Goal: Transaction & Acquisition: Obtain resource

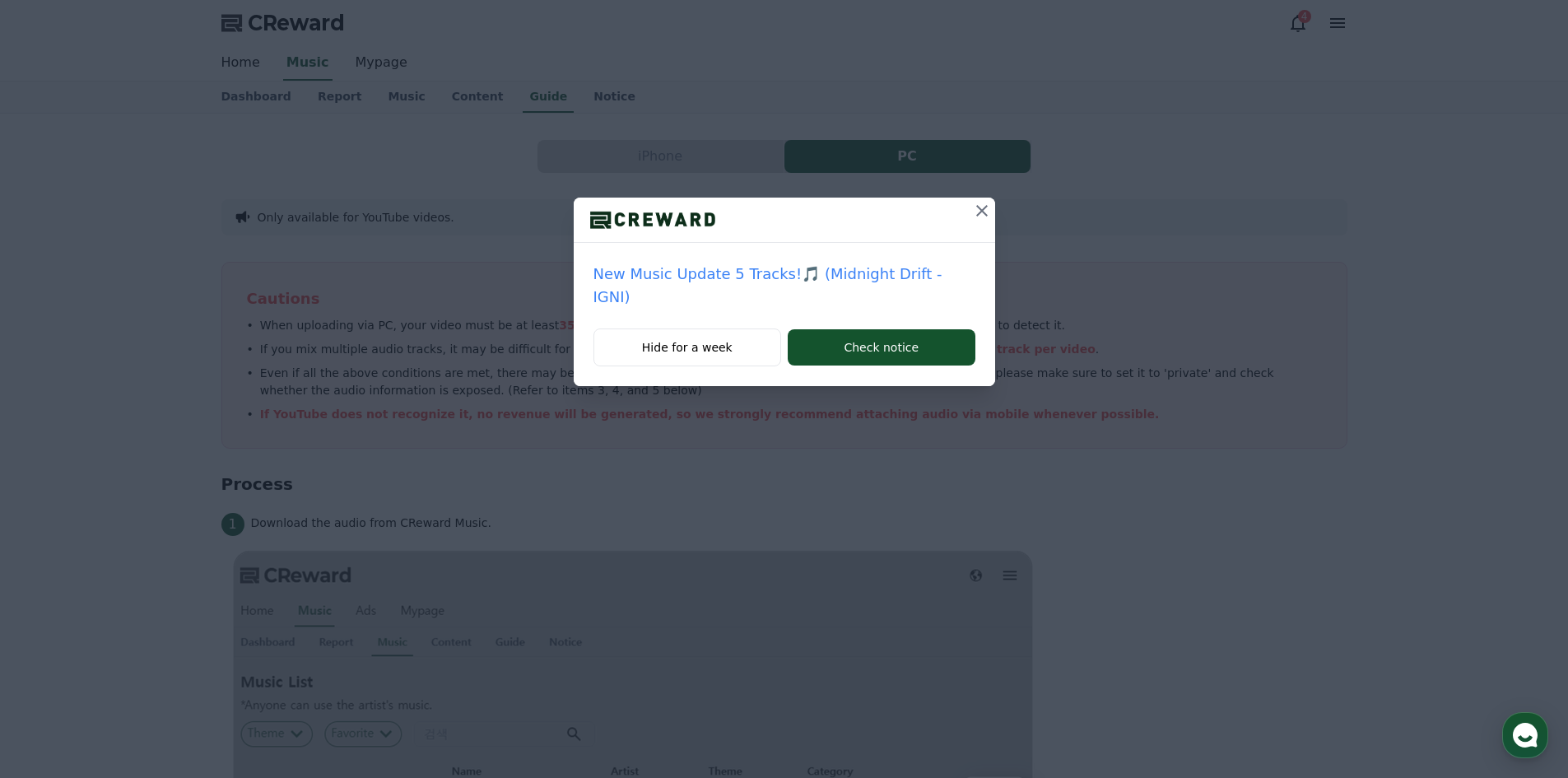
click at [972, 207] on icon at bounding box center [982, 211] width 20 height 20
click at [976, 206] on icon at bounding box center [982, 211] width 12 height 12
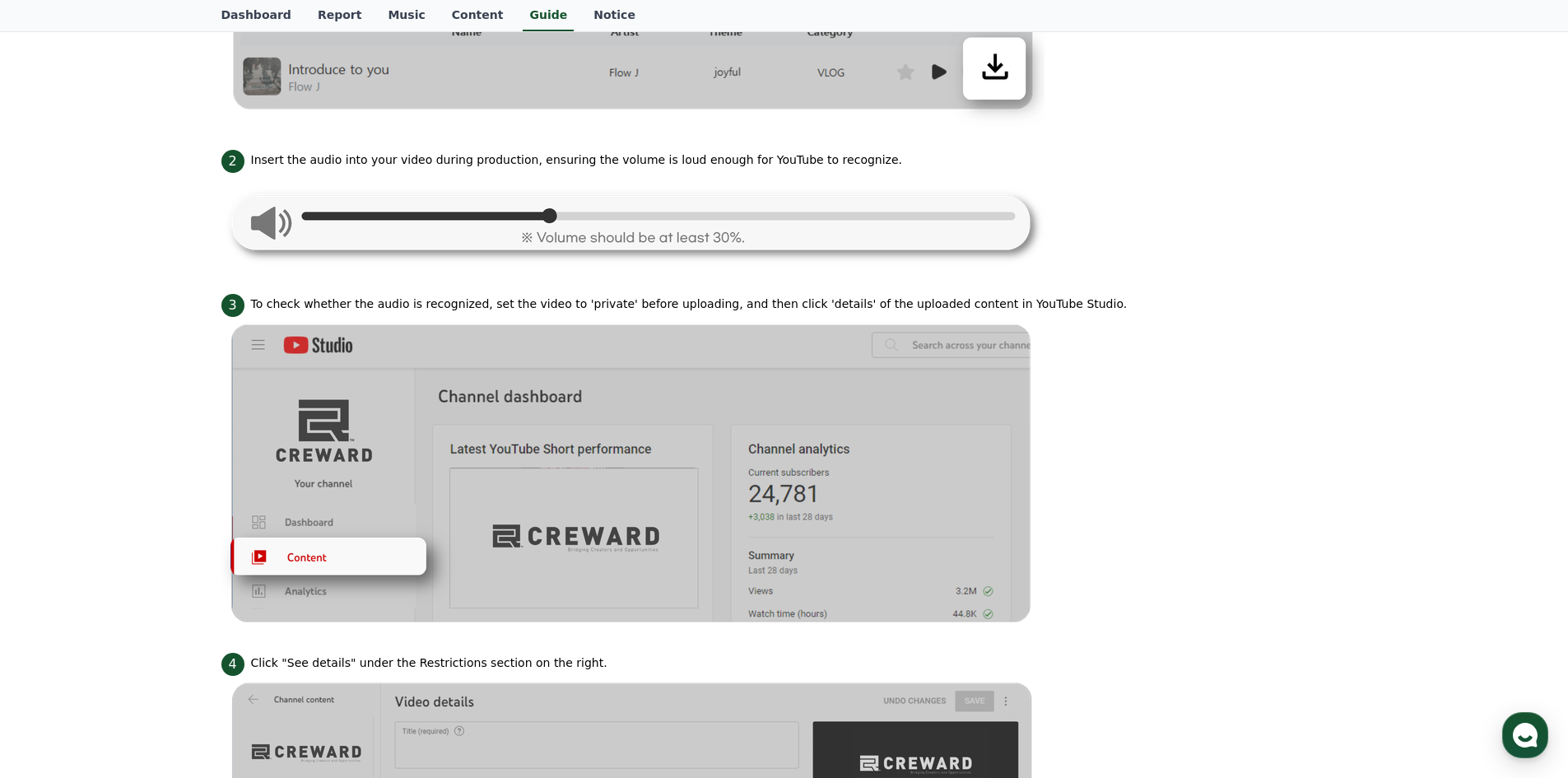
scroll to position [740, 0]
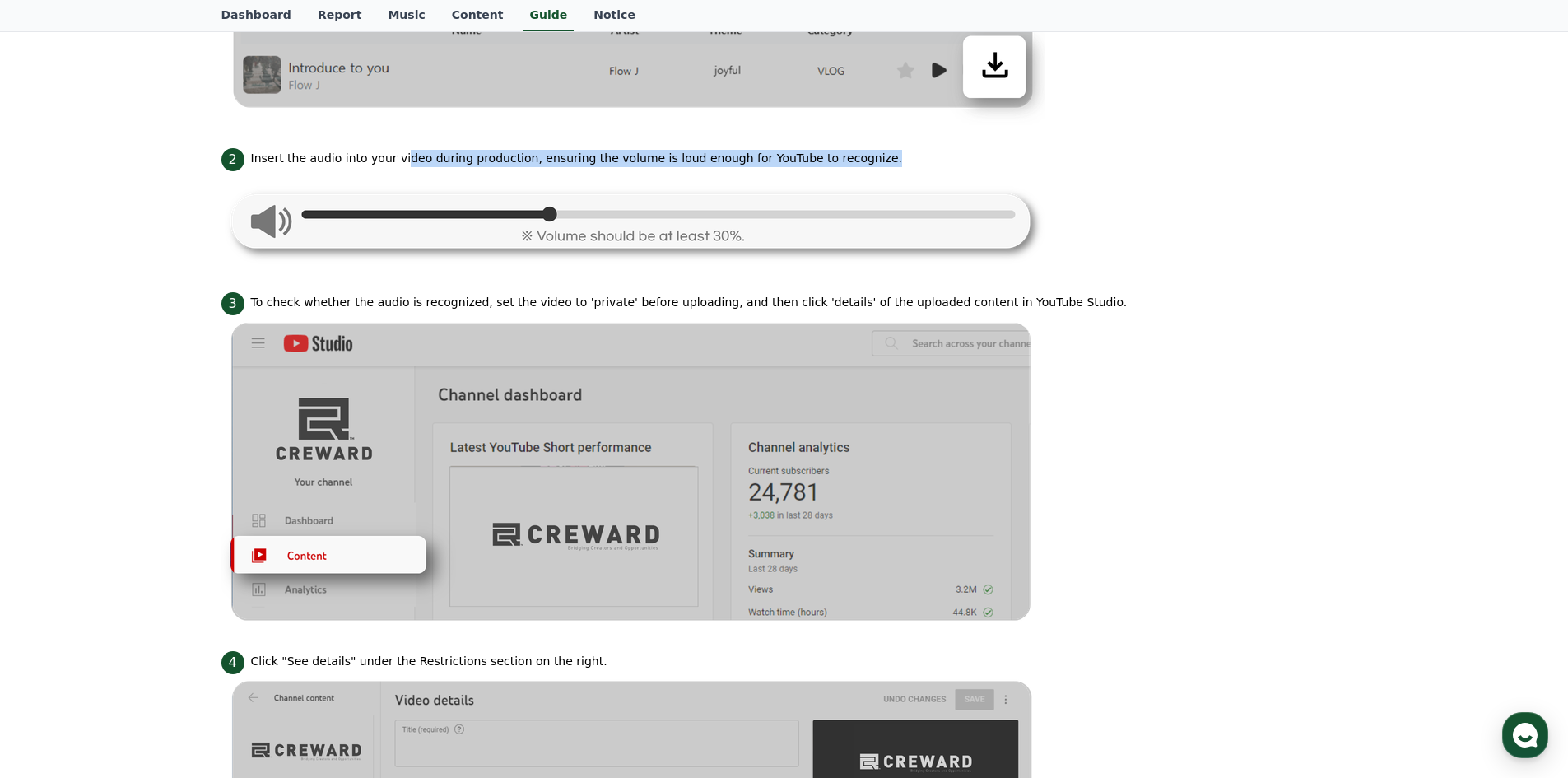
drag, startPoint x: 416, startPoint y: 166, endPoint x: 505, endPoint y: 176, distance: 89.6
click at [505, 176] on li "2 Insert the audio into your video during production, ensuring the volume is lo…" at bounding box center [784, 207] width 1126 height 125
click at [505, 176] on img at bounding box center [633, 220] width 823 height 98
click at [517, 160] on p "Insert the audio into your video during production, ensuring the volume is loud…" at bounding box center [576, 158] width 652 height 17
click at [546, 158] on p "Insert the audio into your video during production, ensuring the volume is loud…" at bounding box center [576, 158] width 652 height 17
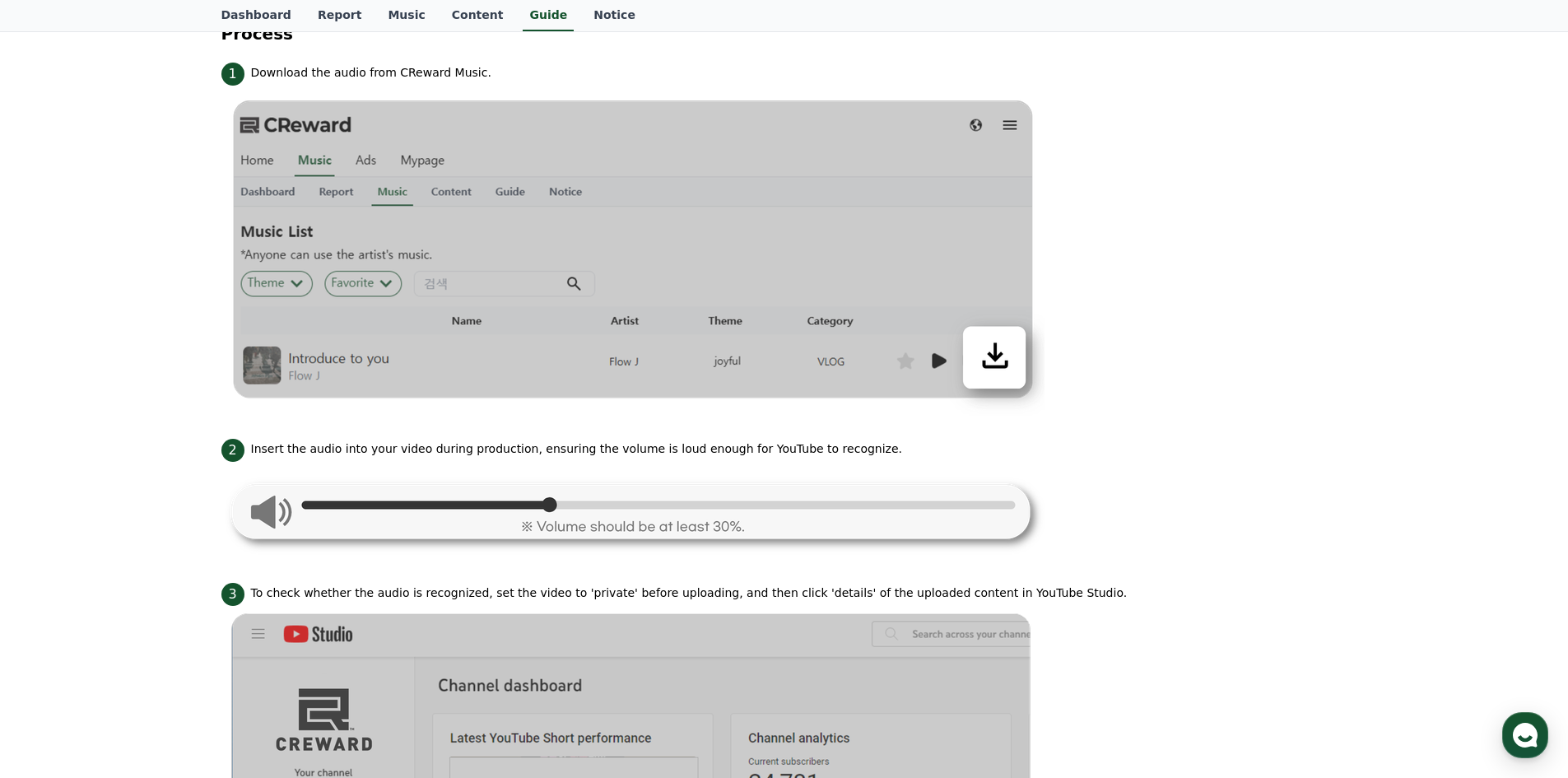
scroll to position [0, 0]
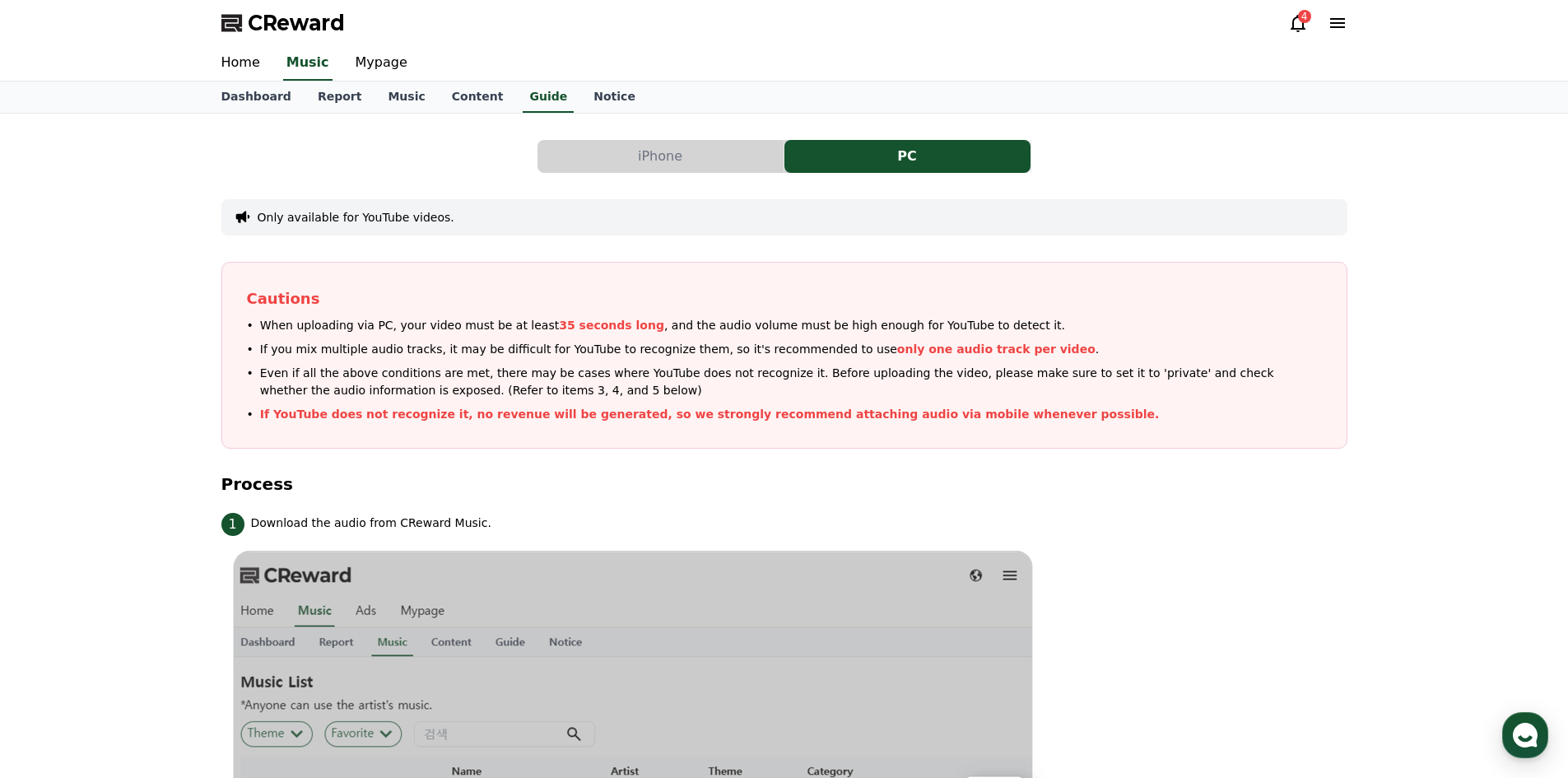
click at [732, 168] on button "iPhone" at bounding box center [661, 156] width 247 height 33
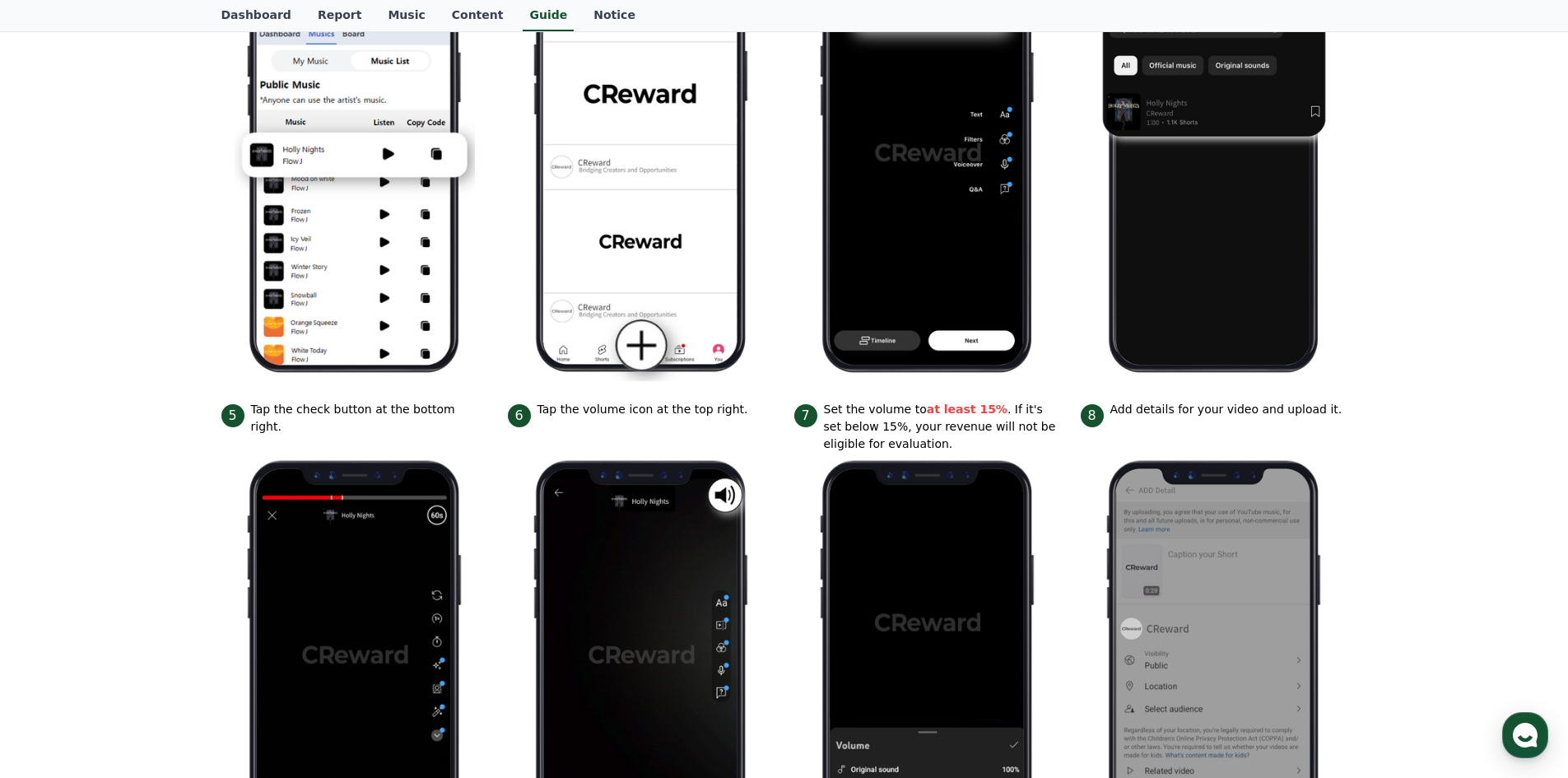
scroll to position [397, 0]
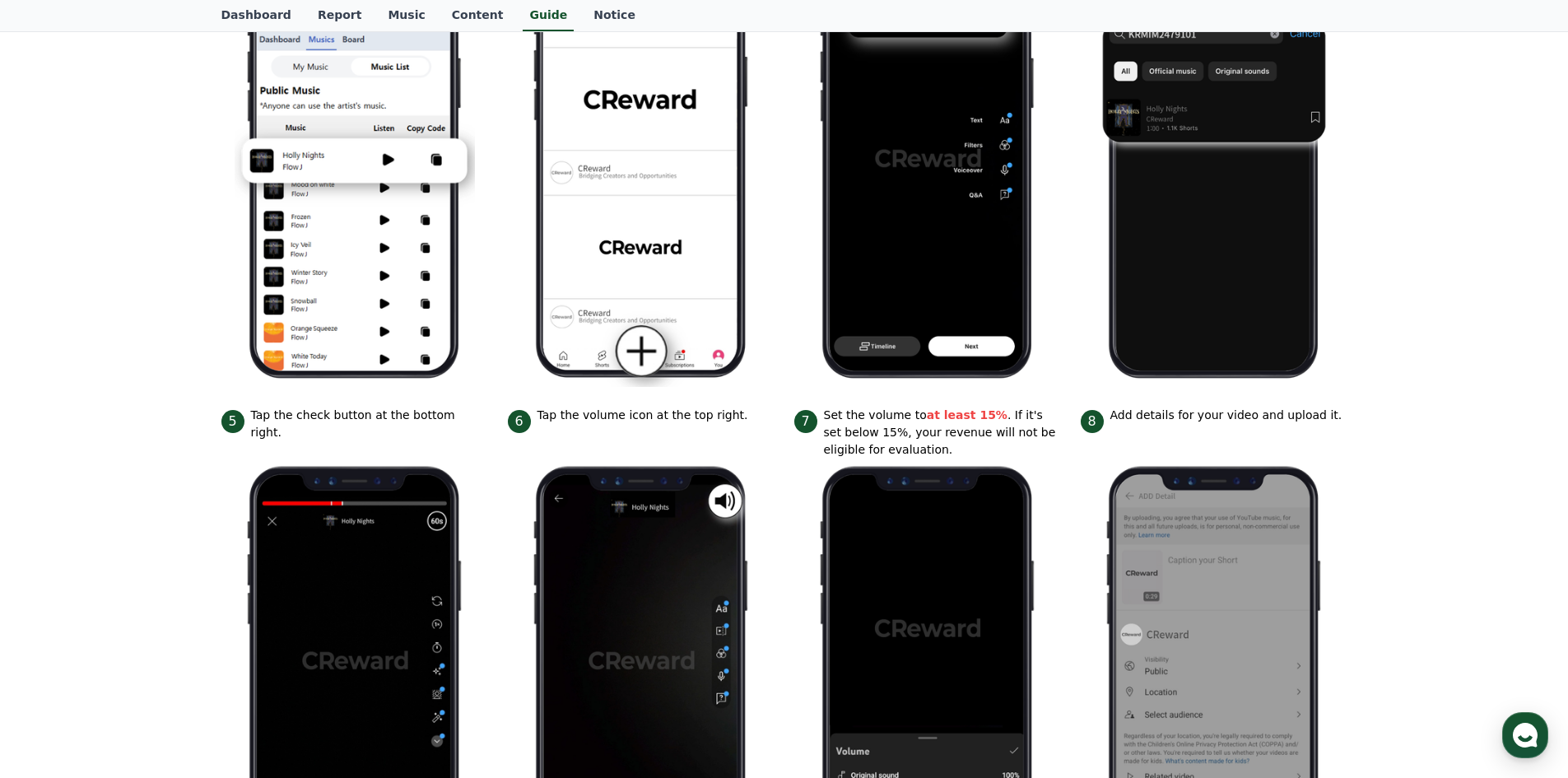
click at [939, 439] on p "Set the volume to at least 15% . If it's set below 15%, your revenue will not b…" at bounding box center [942, 433] width 237 height 52
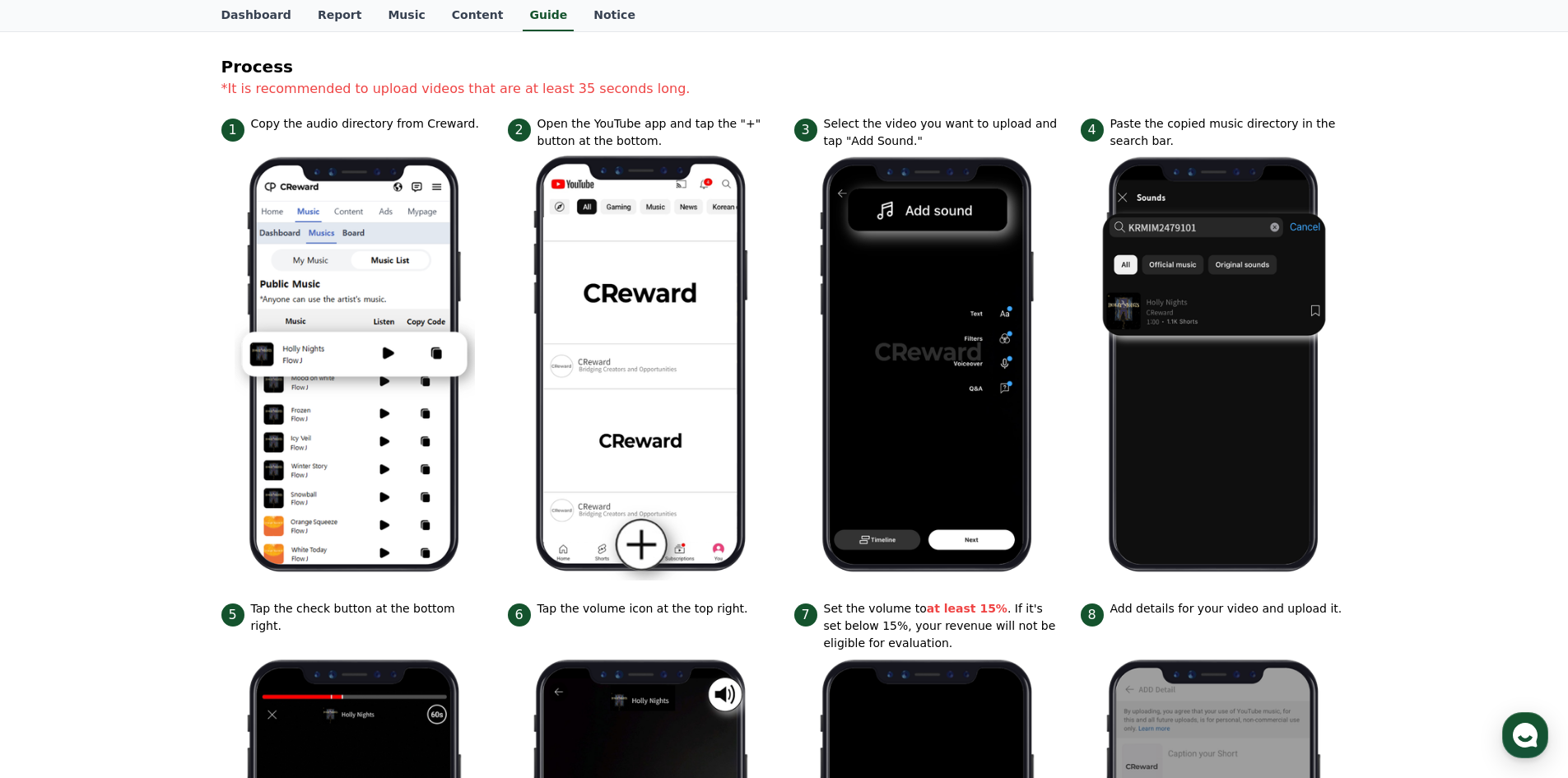
scroll to position [480, 0]
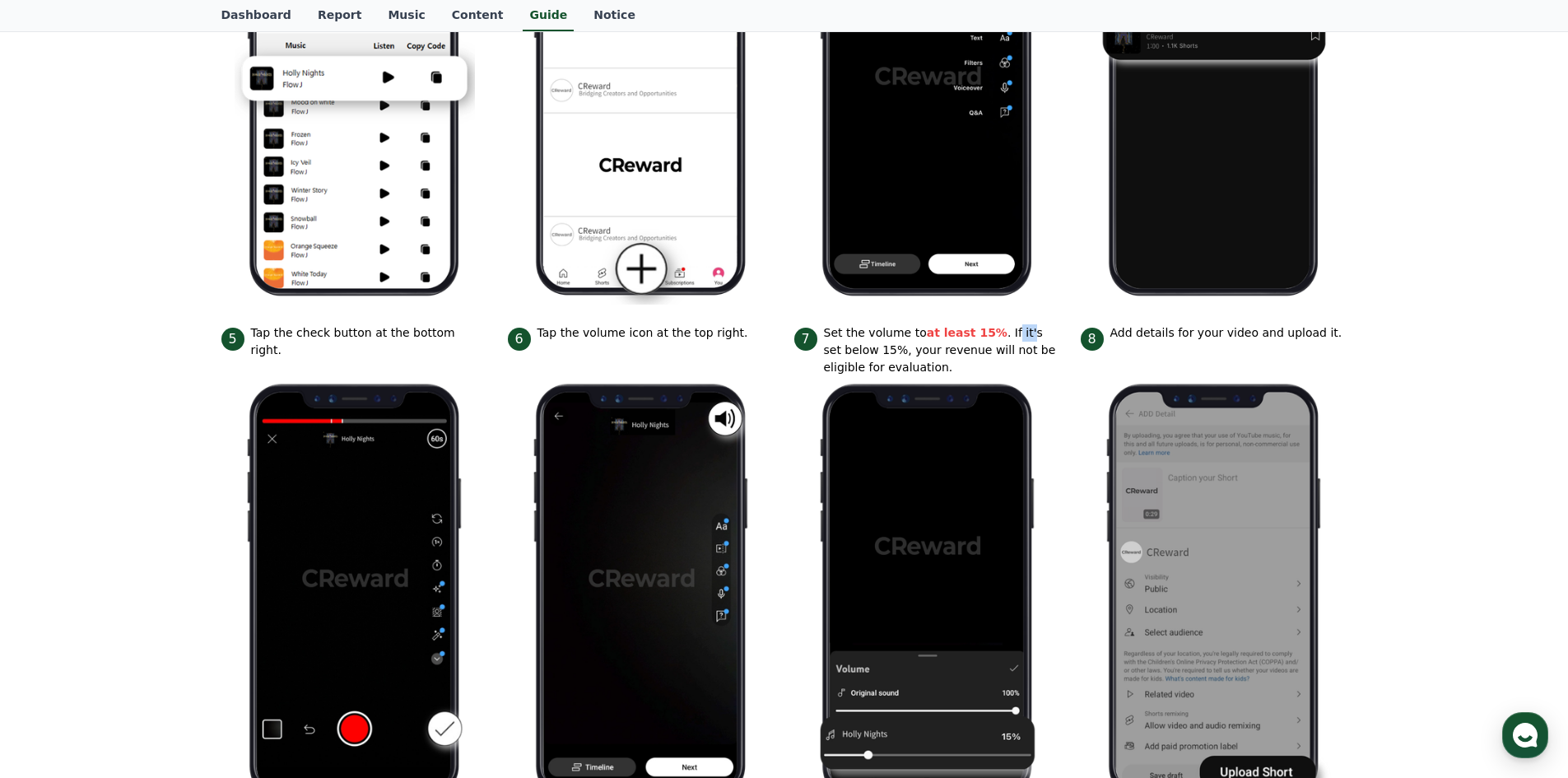
drag, startPoint x: 993, startPoint y: 340, endPoint x: 1009, endPoint y: 339, distance: 16.0
click at [1009, 339] on p "Set the volume to at least 15% . If it's set below 15%, your revenue will not b…" at bounding box center [942, 350] width 237 height 52
click at [1009, 341] on p "Set the volume to at least 15% . If it's set below 15%, your revenue will not b…" at bounding box center [942, 350] width 237 height 52
drag, startPoint x: 1010, startPoint y: 352, endPoint x: 1027, endPoint y: 352, distance: 17.0
click at [1027, 351] on p "Set the volume to at least 15% . If it's set below 15%, your revenue will not b…" at bounding box center [942, 350] width 237 height 52
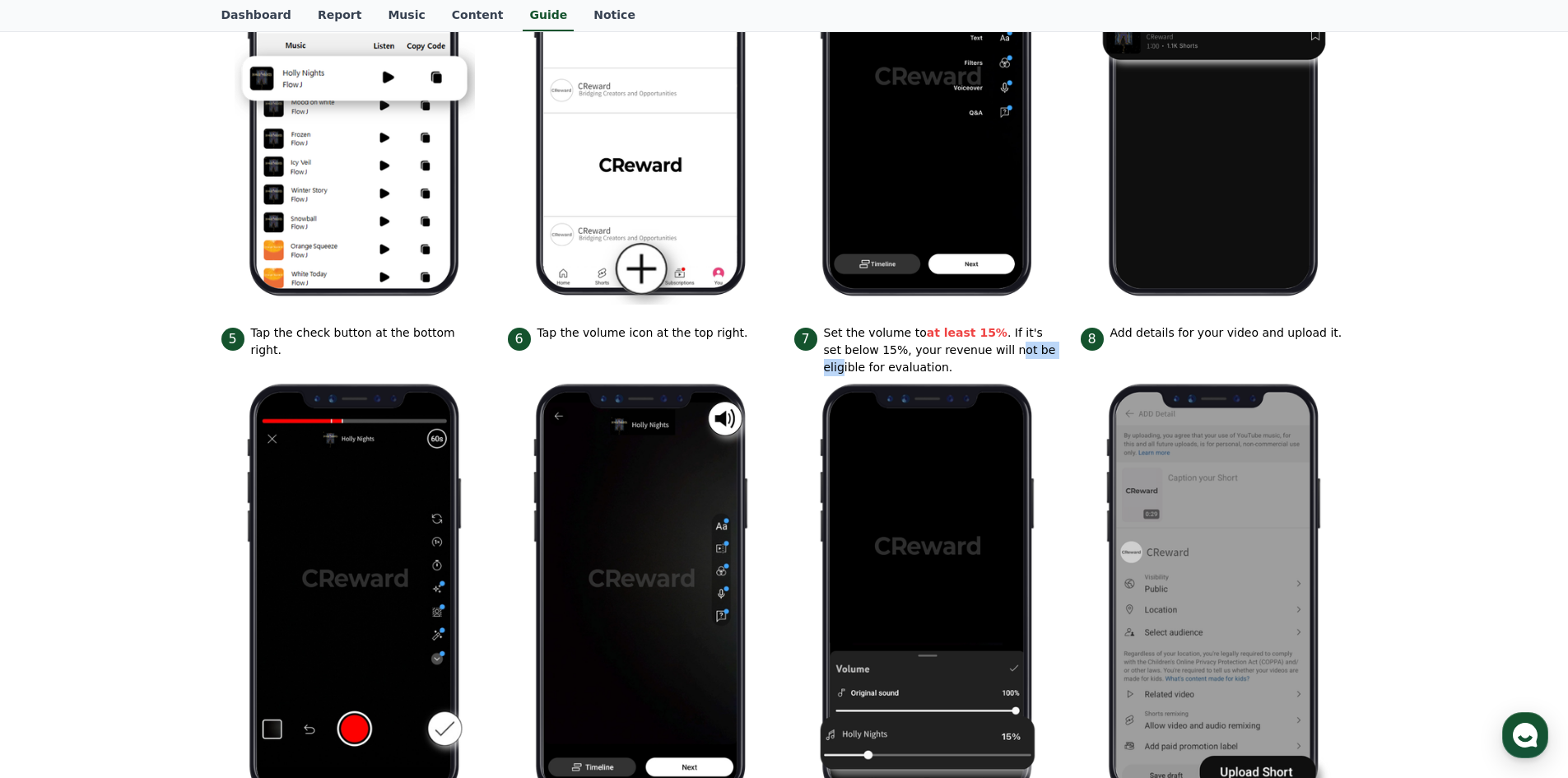
click at [1027, 352] on p "Set the volume to at least 15% . If it's set below 15%, your revenue will not b…" at bounding box center [942, 350] width 237 height 52
drag, startPoint x: 923, startPoint y: 357, endPoint x: 1009, endPoint y: 361, distance: 86.1
click at [1009, 361] on p "Set the volume to at least 15% . If it's set below 15%, your revenue will not b…" at bounding box center [942, 350] width 237 height 52
click at [975, 337] on strong "at least 15%" at bounding box center [967, 333] width 81 height 13
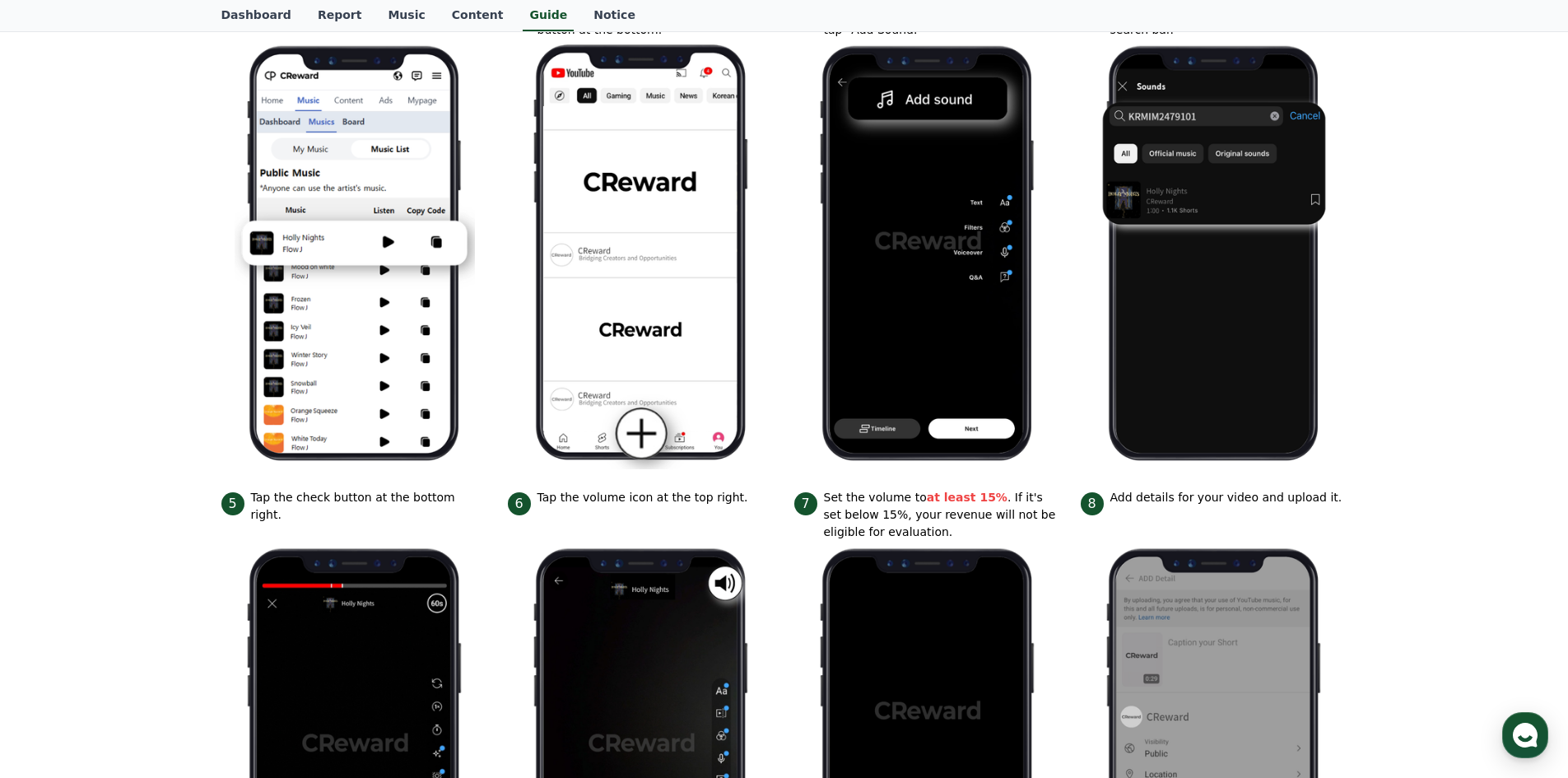
scroll to position [0, 0]
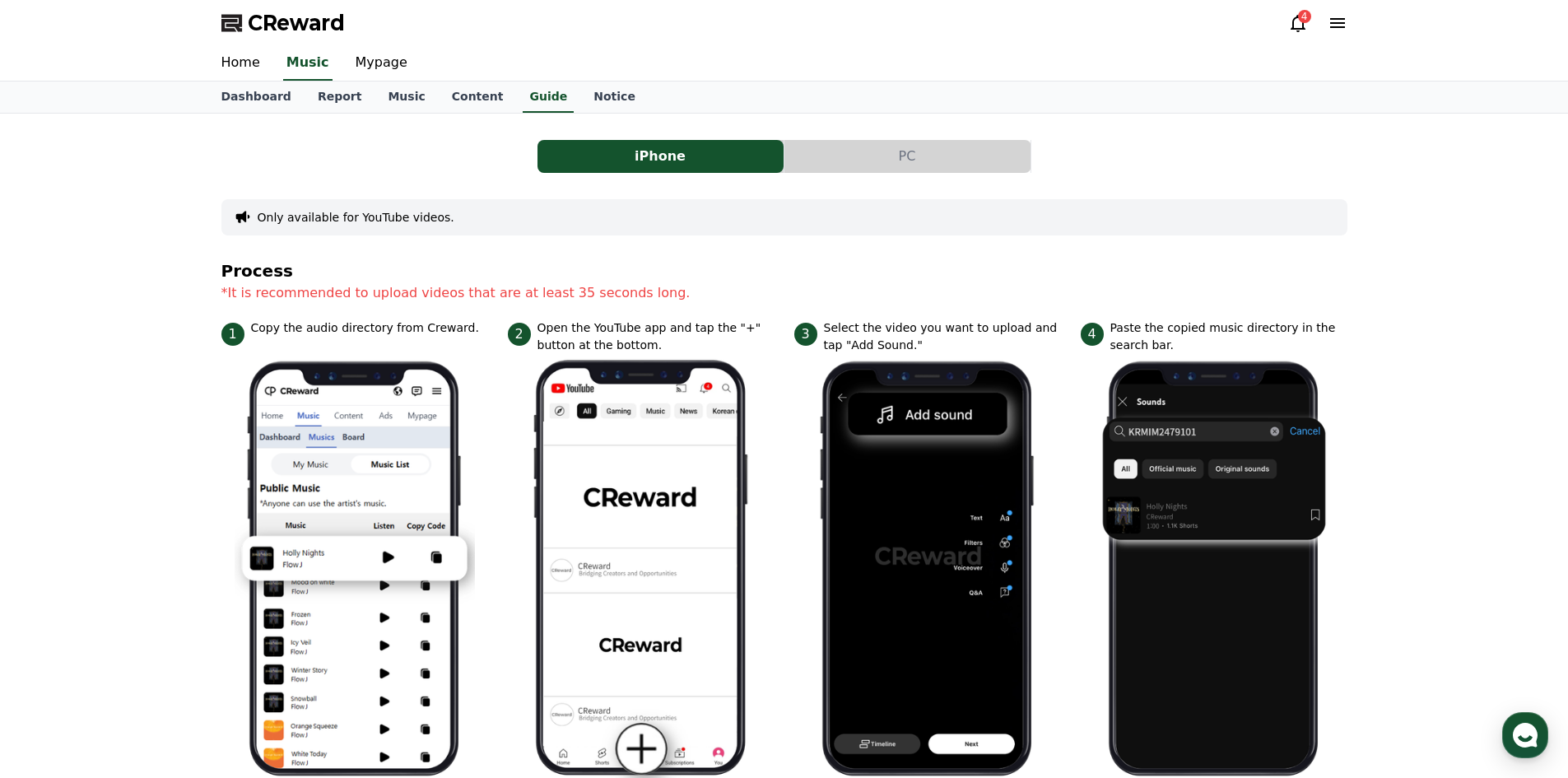
drag, startPoint x: 1302, startPoint y: 310, endPoint x: 826, endPoint y: 20, distance: 557.4
click at [360, 62] on link "Mypage" at bounding box center [381, 63] width 78 height 35
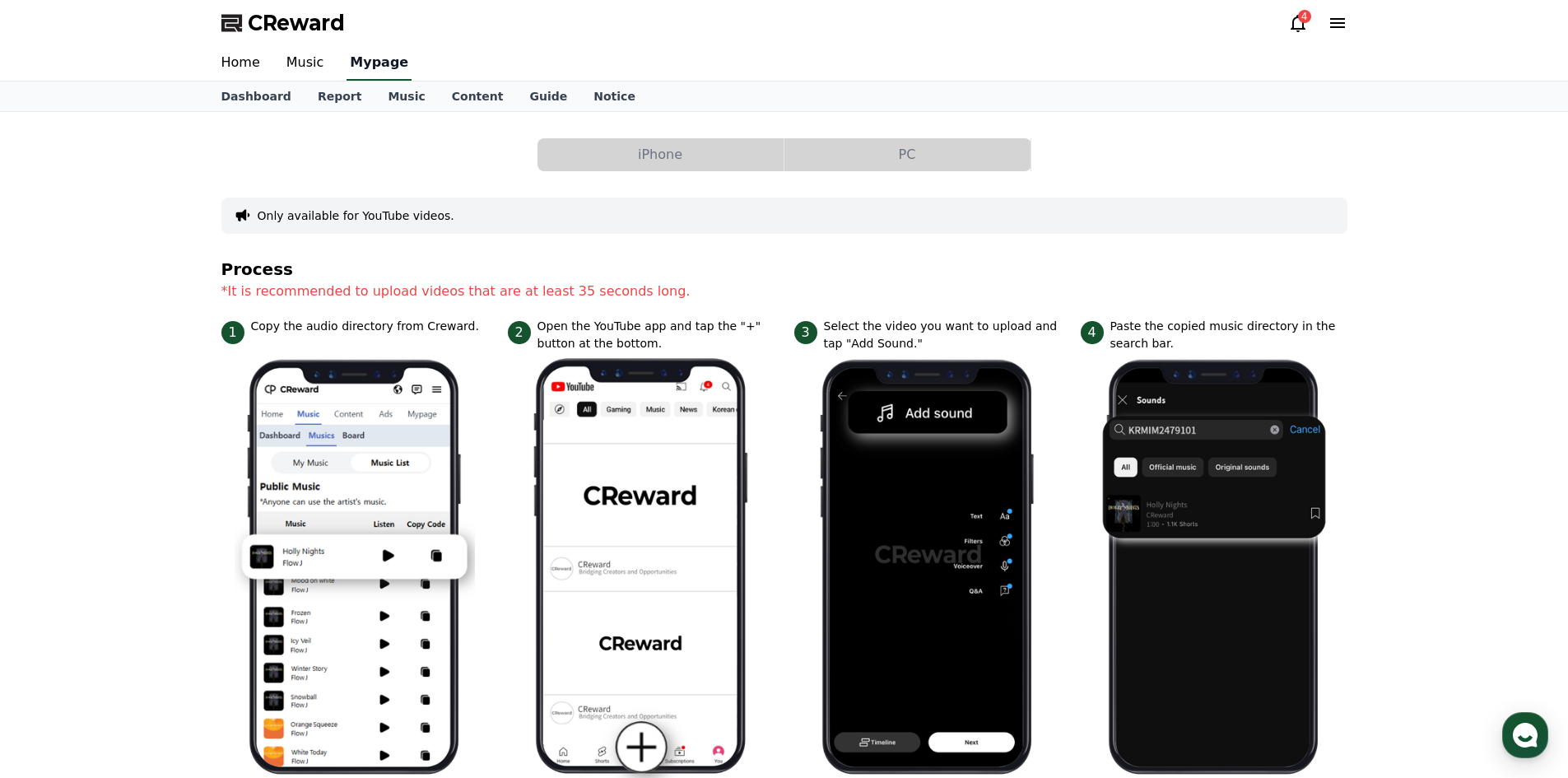
select select "**********"
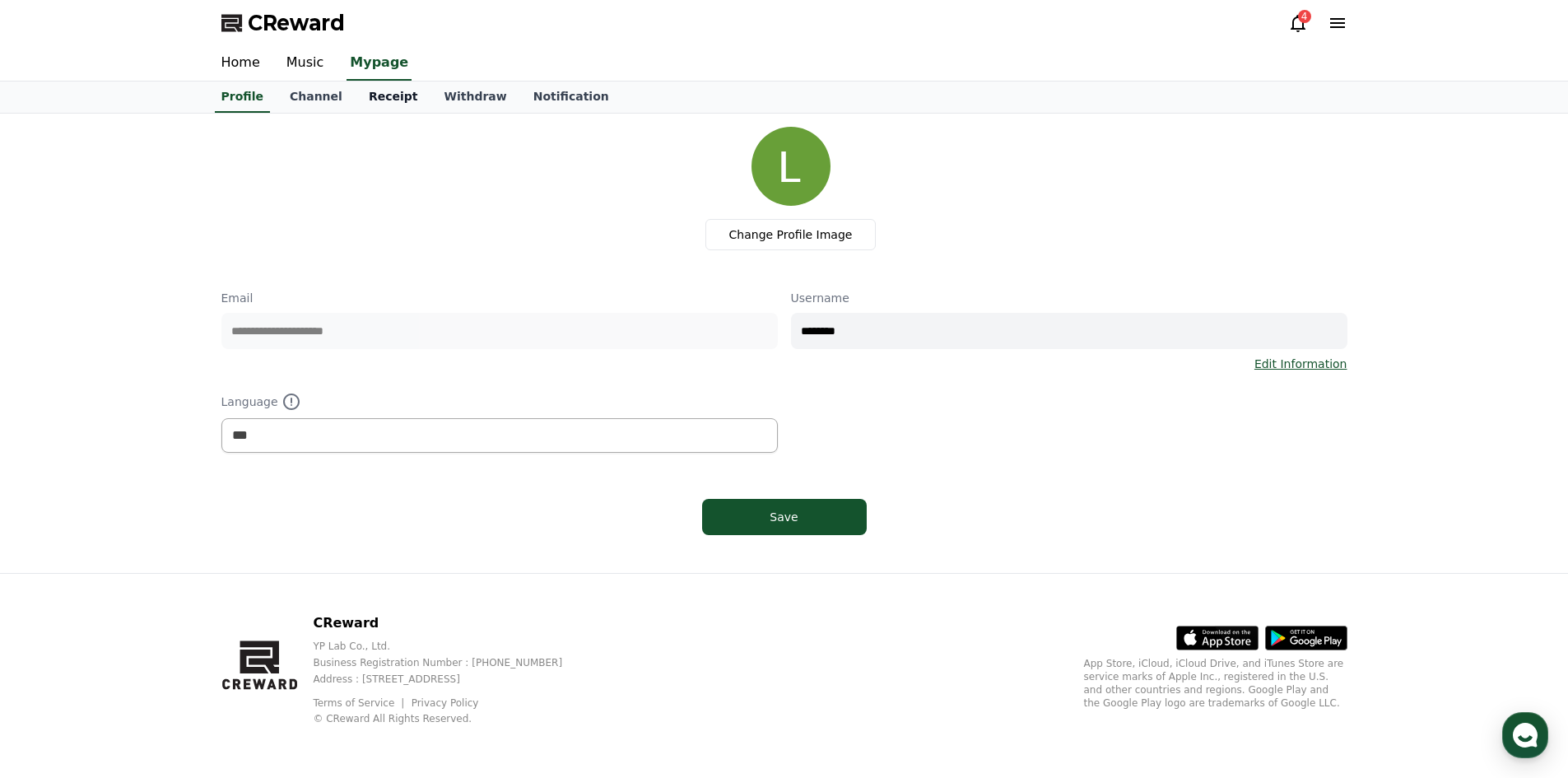
click at [381, 91] on link "Receipt" at bounding box center [394, 97] width 75 height 31
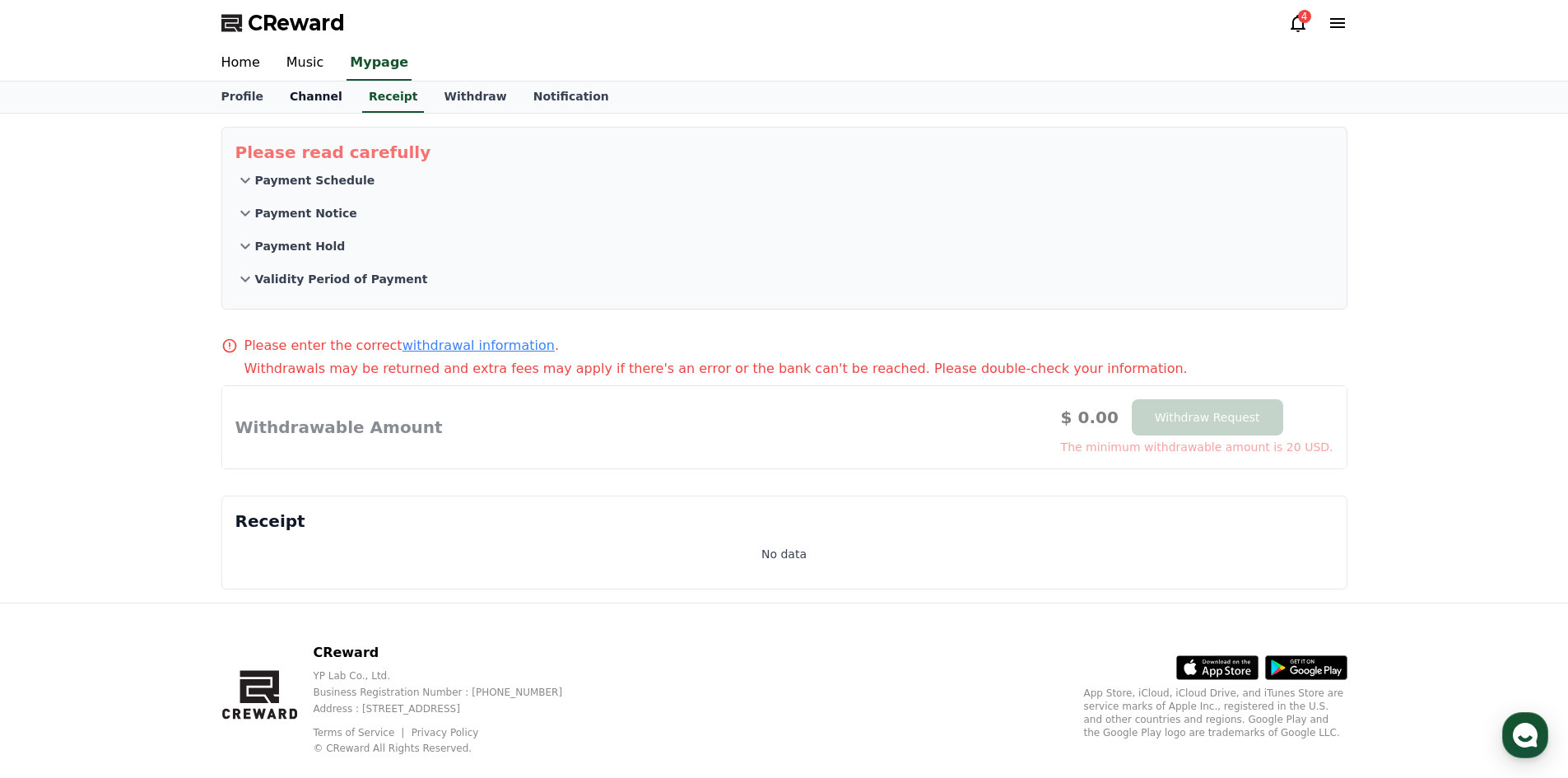
click at [307, 95] on link "Channel" at bounding box center [316, 97] width 79 height 31
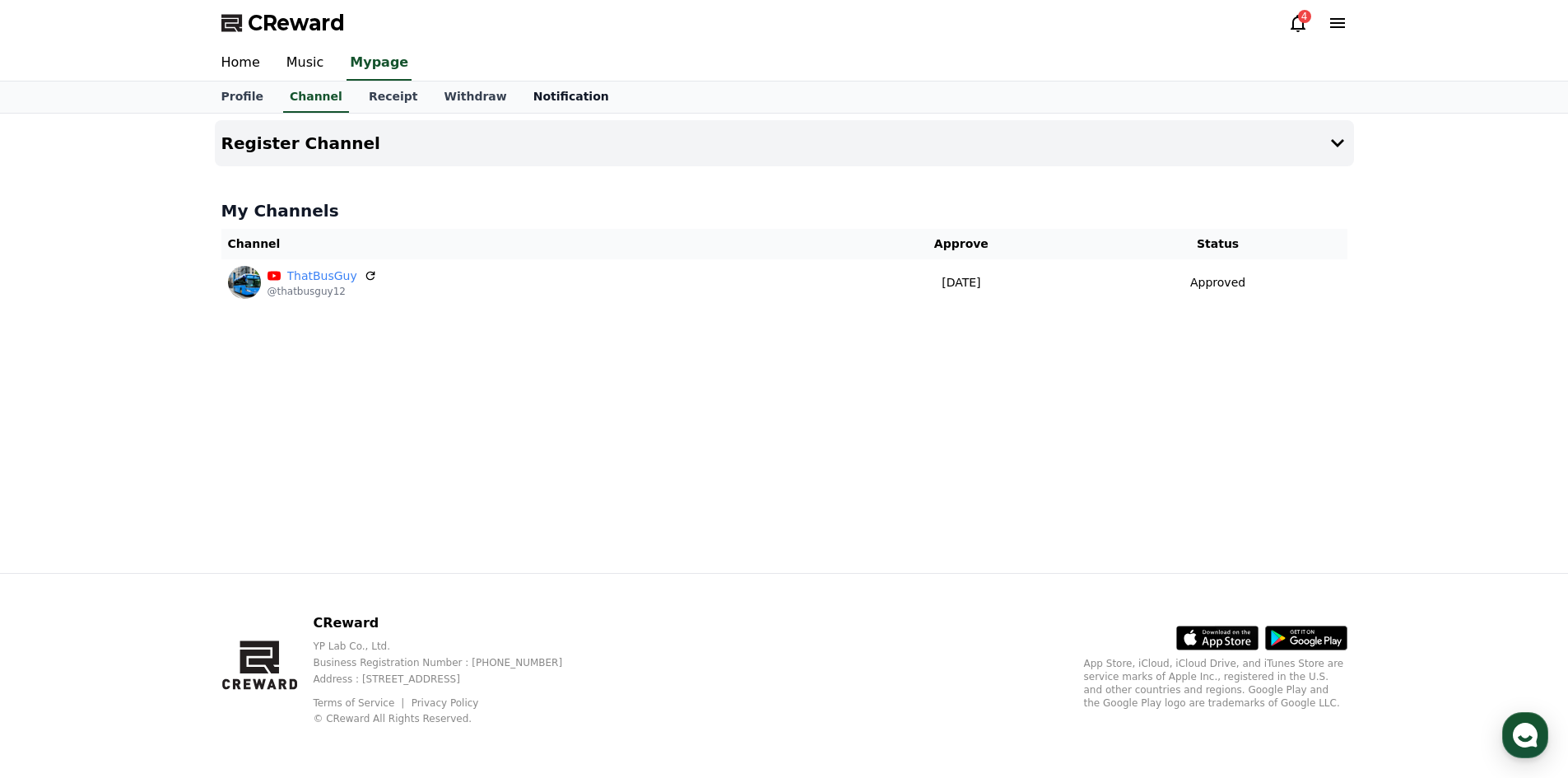
click at [520, 99] on link "Notification" at bounding box center [571, 97] width 102 height 31
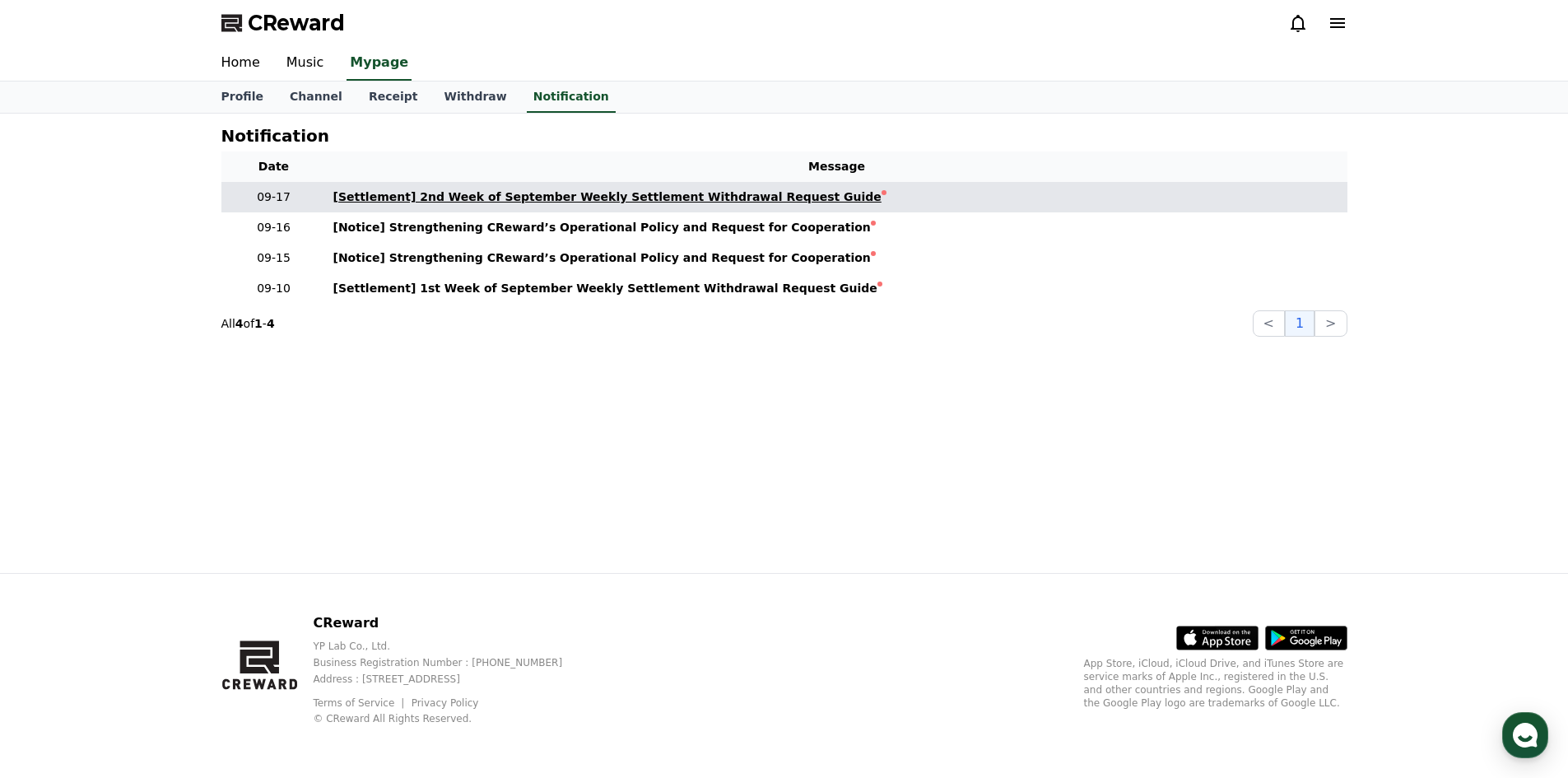
click at [578, 200] on div "[Settlement] 2nd Week of September Weekly Settlement Withdrawal Request Guide" at bounding box center [607, 196] width 548 height 17
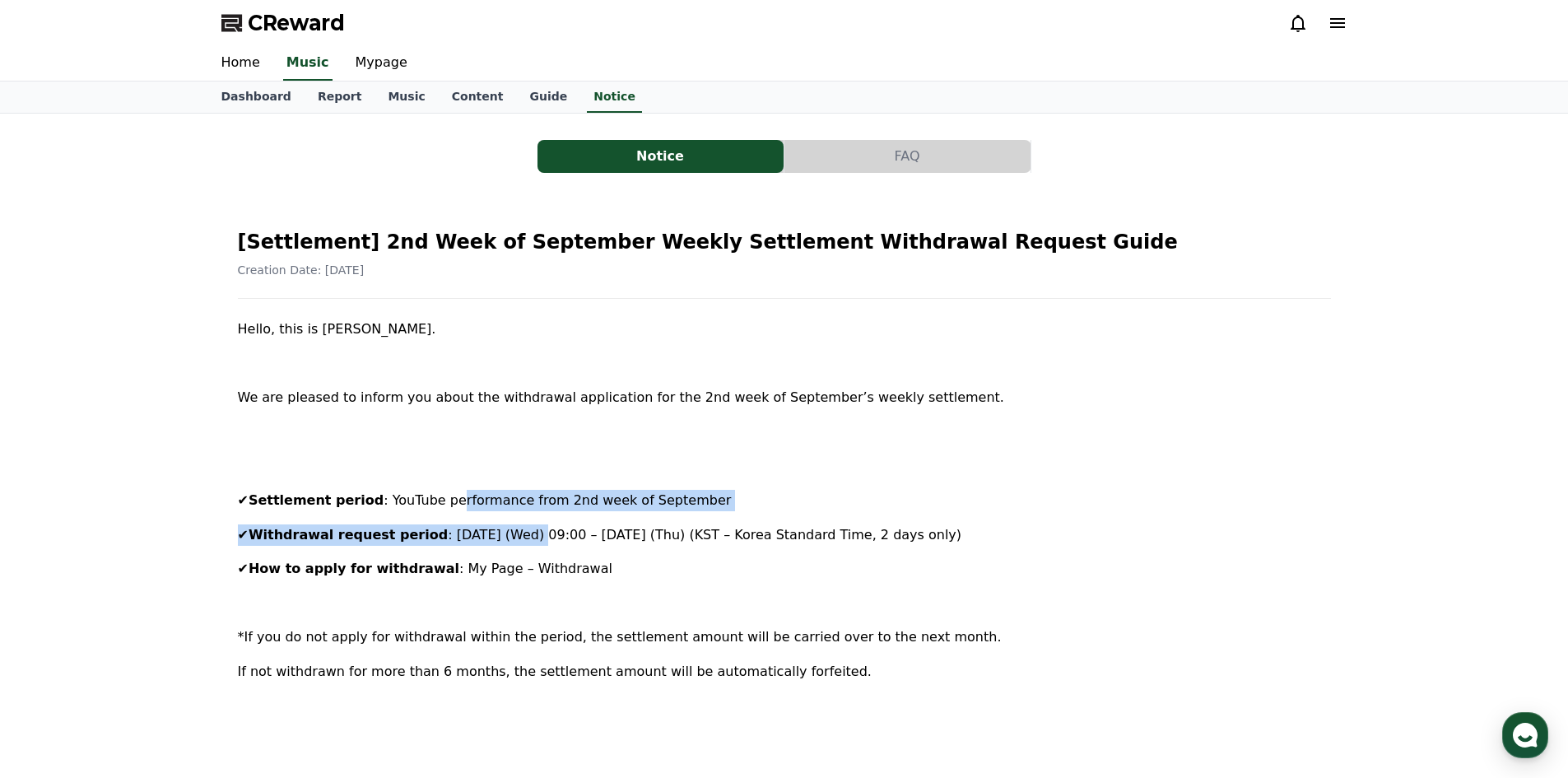
drag, startPoint x: 475, startPoint y: 506, endPoint x: 525, endPoint y: 511, distance: 50.2
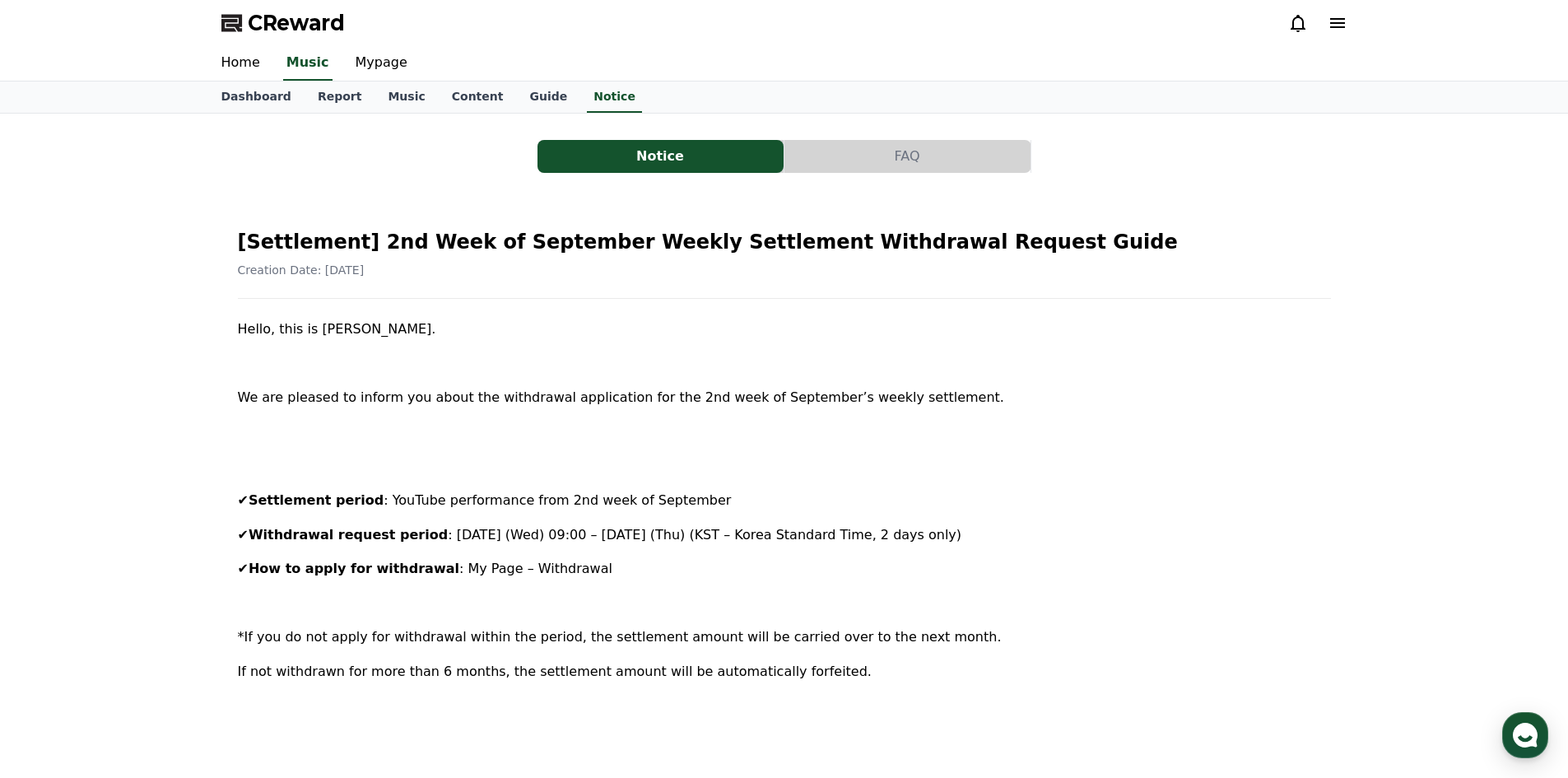
drag, startPoint x: 525, startPoint y: 511, endPoint x: 591, endPoint y: 522, distance: 66.9
drag, startPoint x: 533, startPoint y: 538, endPoint x: 593, endPoint y: 542, distance: 60.1
click at [589, 545] on p "✔ Withdrawal request period : [DATE] (Wed) 09:00 – [DATE] (Thu) (KST – Korea St…" at bounding box center [784, 535] width 1093 height 22
click at [585, 532] on span ": [DATE] (Wed) 09:00 – [DATE] (Thu) (KST – Korea Standard Time, 2 days only)" at bounding box center [704, 534] width 514 height 15
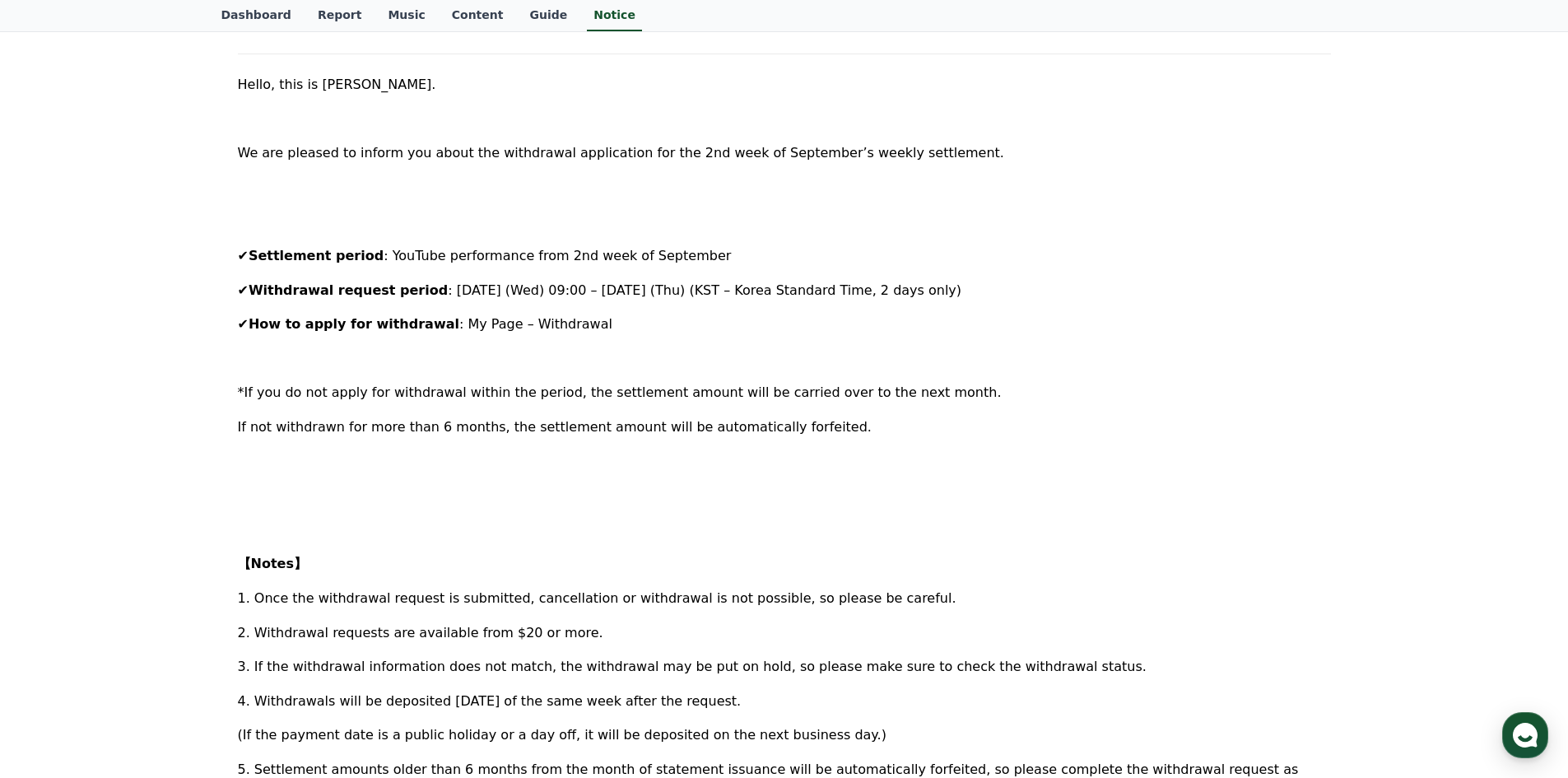
scroll to position [246, 0]
drag, startPoint x: 422, startPoint y: 391, endPoint x: 477, endPoint y: 397, distance: 55.3
click at [477, 397] on span "*If you do not apply for withdrawal within the period, the settlement amount wi…" at bounding box center [619, 389] width 764 height 15
click at [474, 396] on span "*If you do not apply for withdrawal within the period, the settlement amount wi…" at bounding box center [619, 389] width 764 height 15
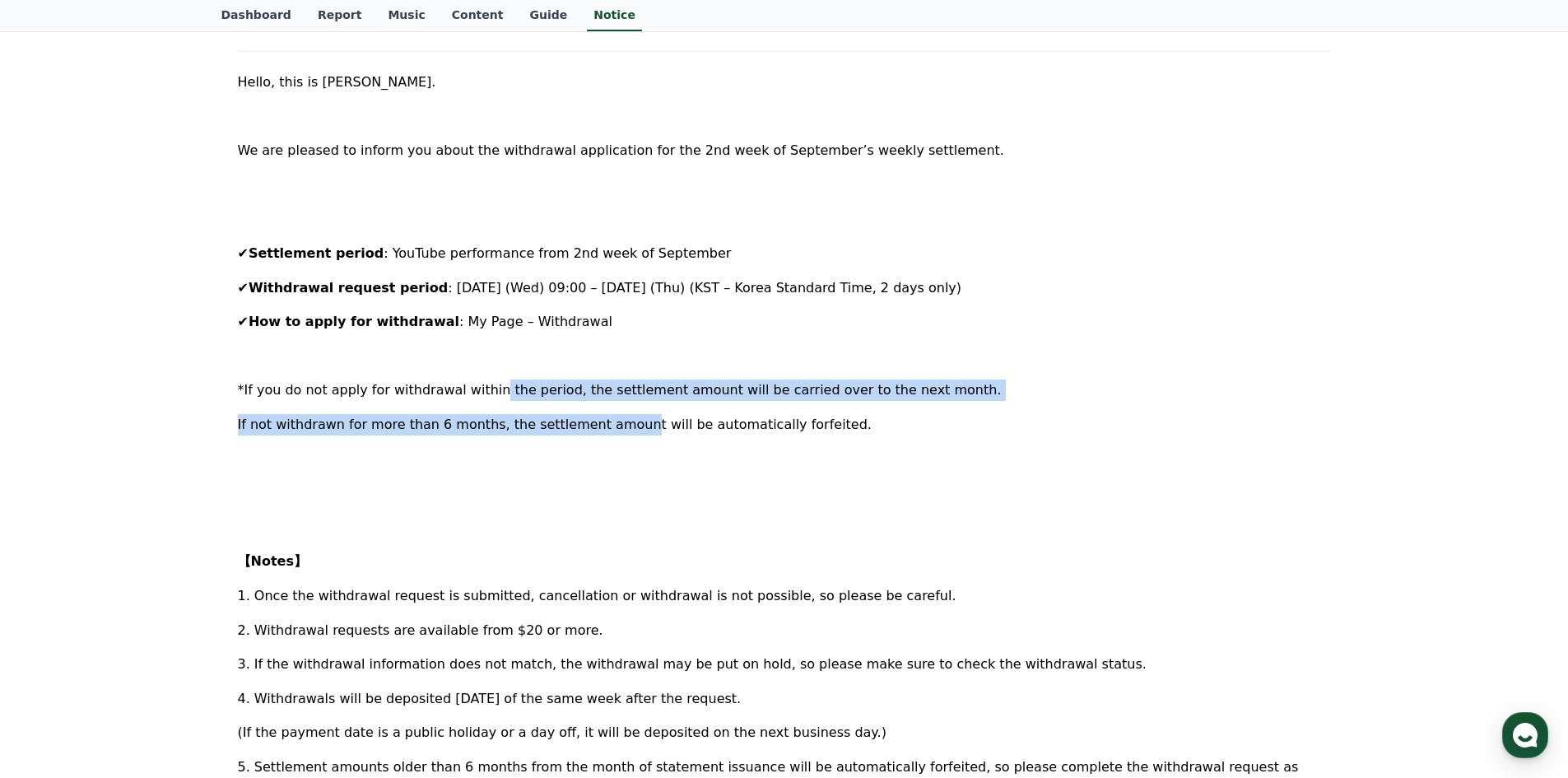
drag, startPoint x: 479, startPoint y: 396, endPoint x: 598, endPoint y: 407, distance: 119.5
click at [598, 407] on div "Hello, this is [PERSON_NAME]. We are pleased to inform you about the withdrawal…" at bounding box center [784, 589] width 1093 height 1034
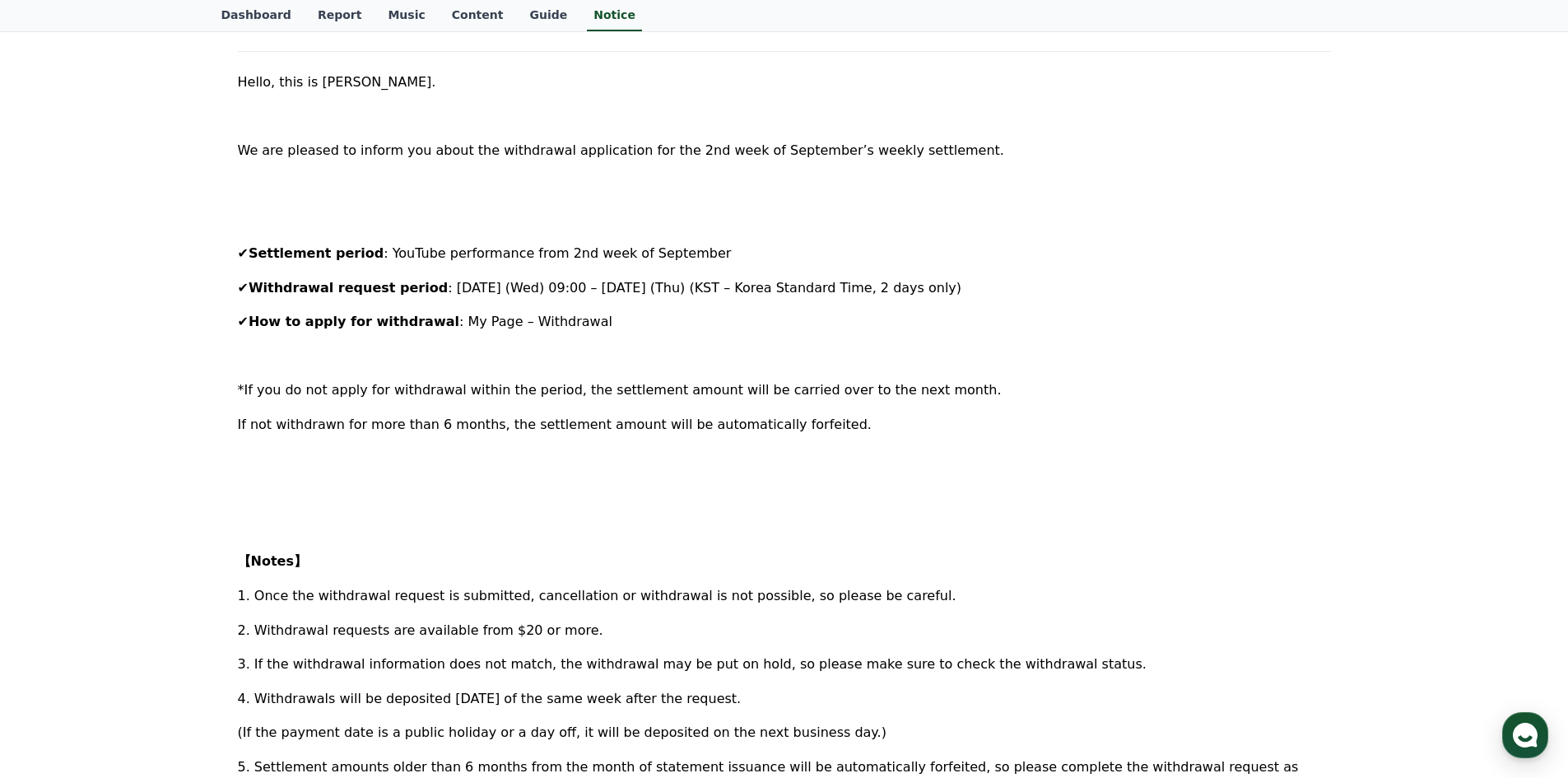
click at [599, 407] on div "Hello, this is [PERSON_NAME]. We are pleased to inform you about the withdrawal…" at bounding box center [784, 589] width 1093 height 1034
drag, startPoint x: 694, startPoint y: 393, endPoint x: 715, endPoint y: 393, distance: 21.0
click at [714, 393] on span "*If you do not apply for withdrawal within the period, the settlement amount wi…" at bounding box center [619, 389] width 764 height 15
click at [715, 393] on span "*If you do not apply for withdrawal within the period, the settlement amount wi…" at bounding box center [619, 389] width 764 height 15
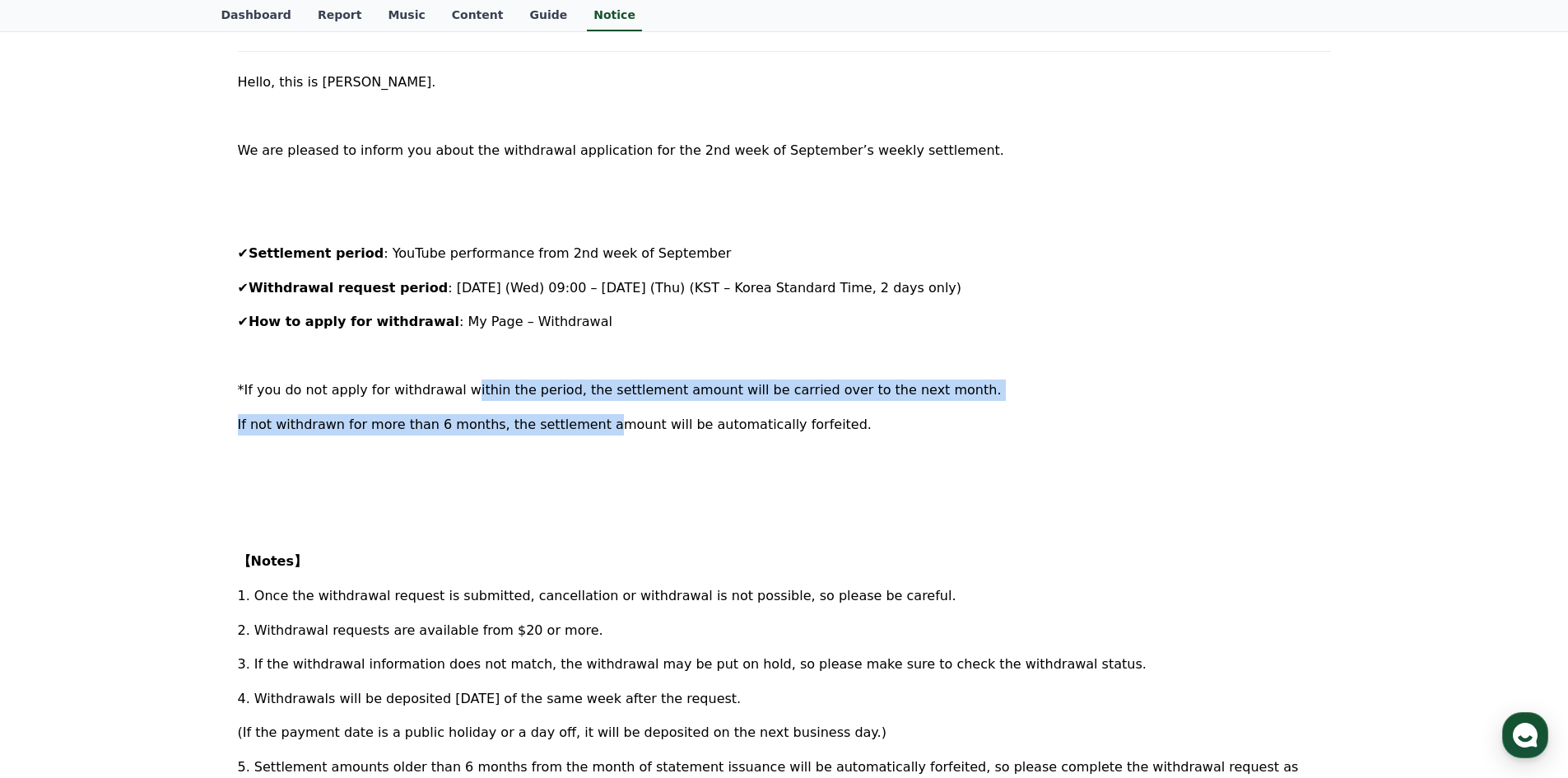
drag, startPoint x: 459, startPoint y: 399, endPoint x: 561, endPoint y: 424, distance: 105.0
click at [565, 422] on div "Hello, this is [PERSON_NAME]. We are pleased to inform you about the withdrawal…" at bounding box center [784, 589] width 1093 height 1034
click at [473, 425] on span "If not withdrawn for more than 6 months, the settlement amount will be automati…" at bounding box center [554, 424] width 634 height 15
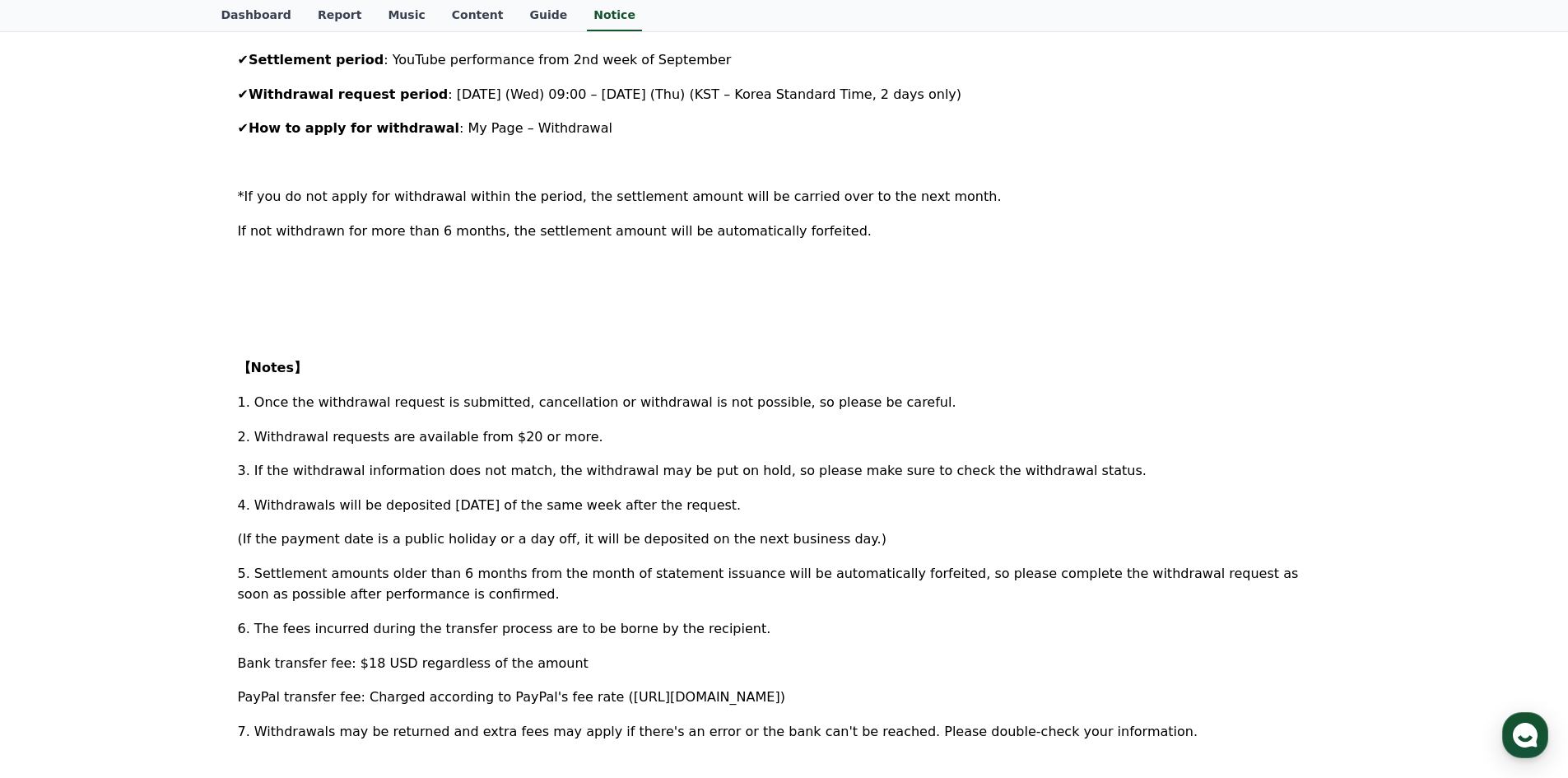
scroll to position [494, 0]
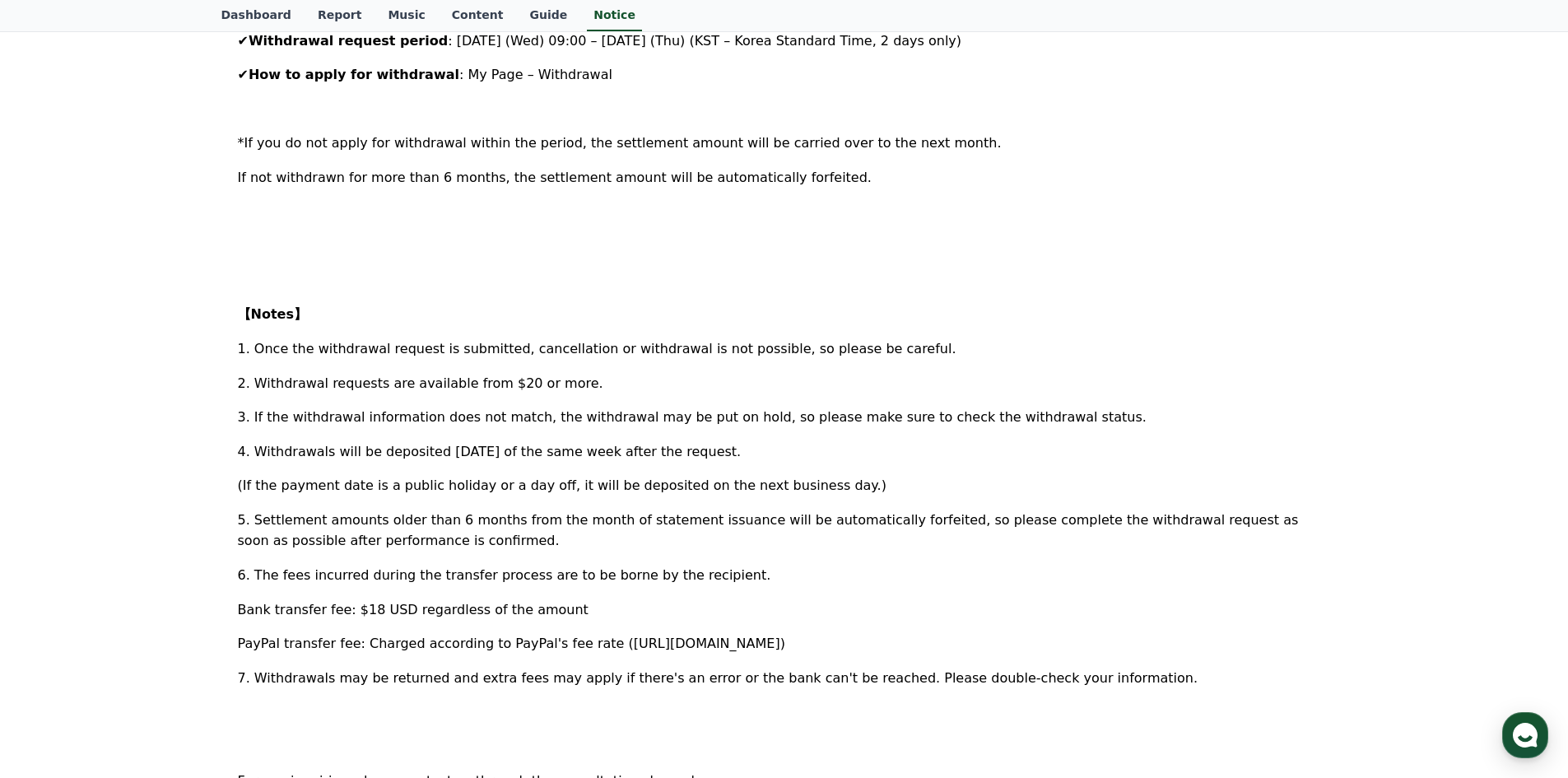
drag, startPoint x: 344, startPoint y: 162, endPoint x: 352, endPoint y: 138, distance: 25.3
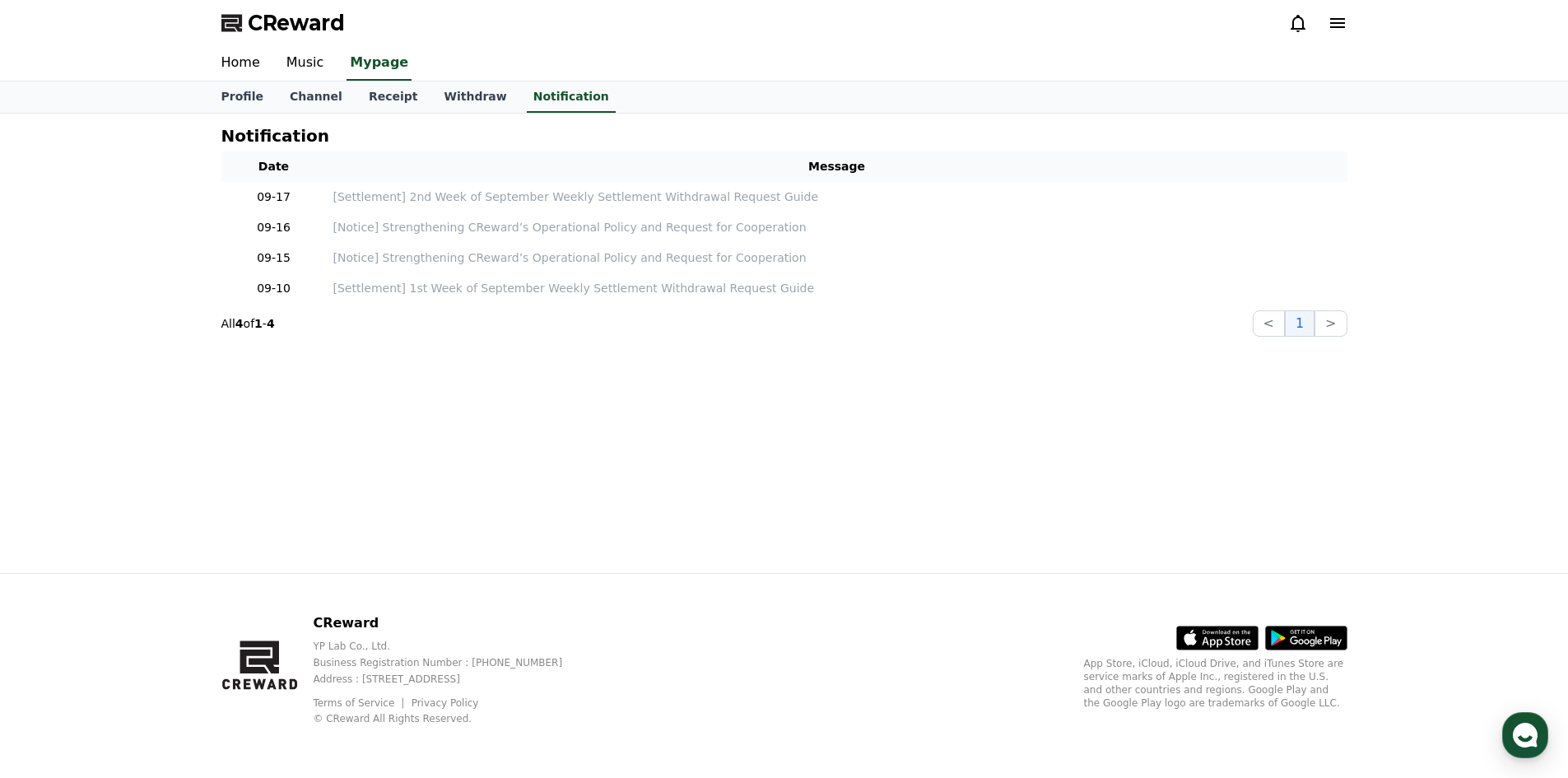
click at [424, 114] on div "Notification Date Message 09-17 [Settlement] 2nd Week of September Weekly Settl…" at bounding box center [784, 343] width 1152 height 459
click at [442, 105] on link "Withdraw" at bounding box center [474, 97] width 89 height 31
click at [437, 108] on link "Withdraw" at bounding box center [475, 97] width 75 height 31
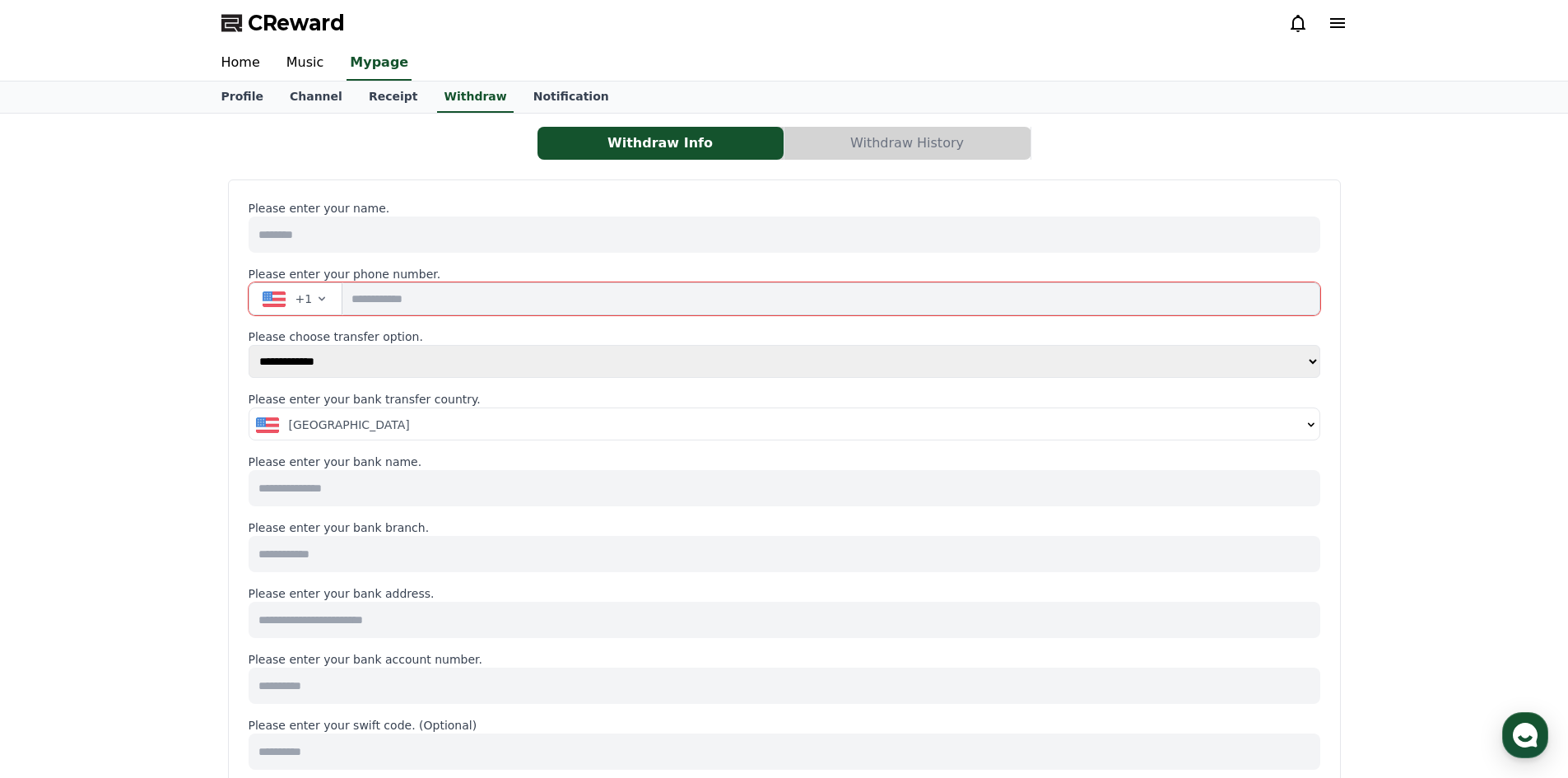
click at [456, 436] on button "[GEOGRAPHIC_DATA]" at bounding box center [784, 424] width 1070 height 33
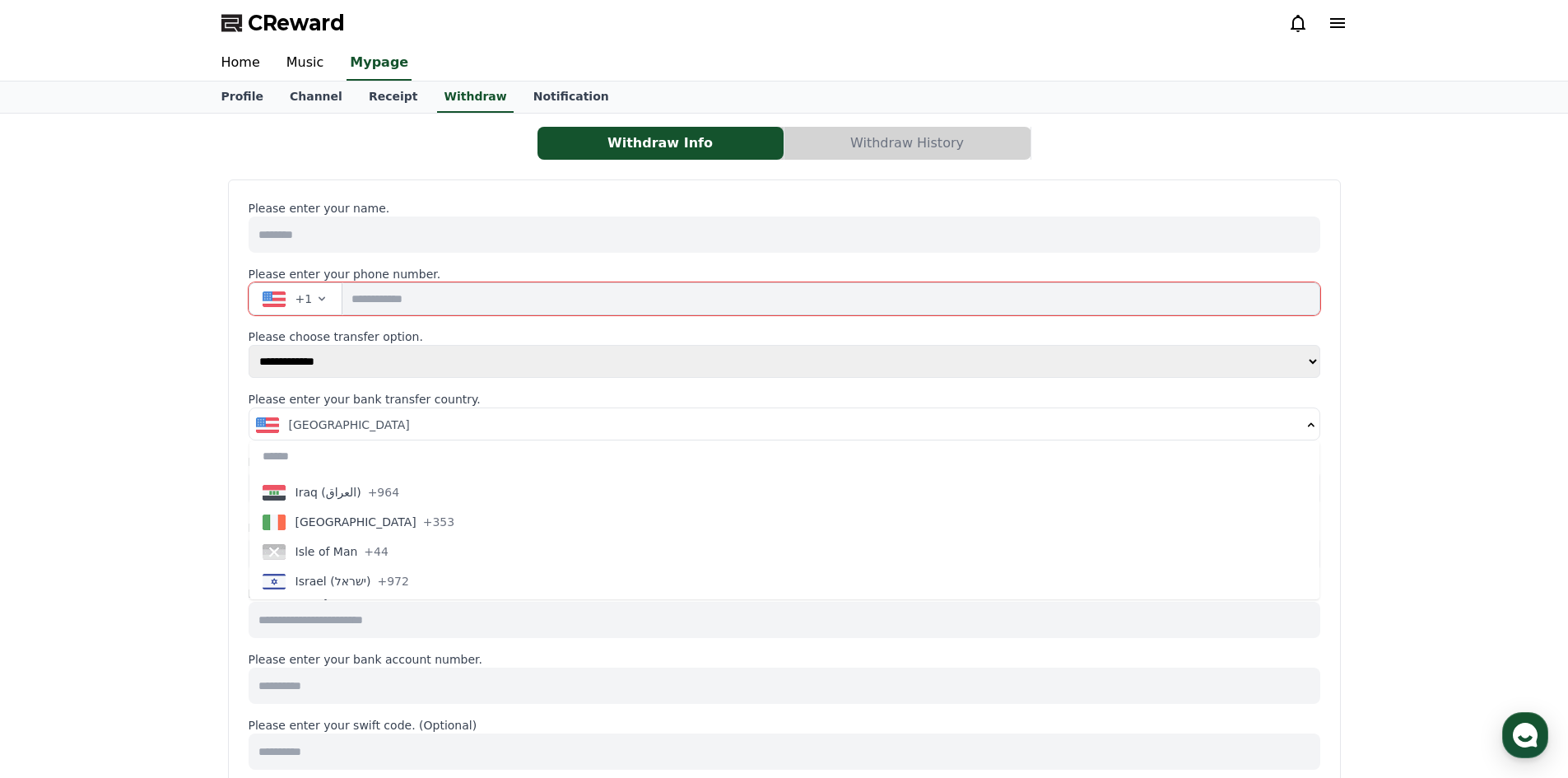
scroll to position [3127, 0]
click at [1466, 487] on div "**********" at bounding box center [784, 772] width 1568 height 1317
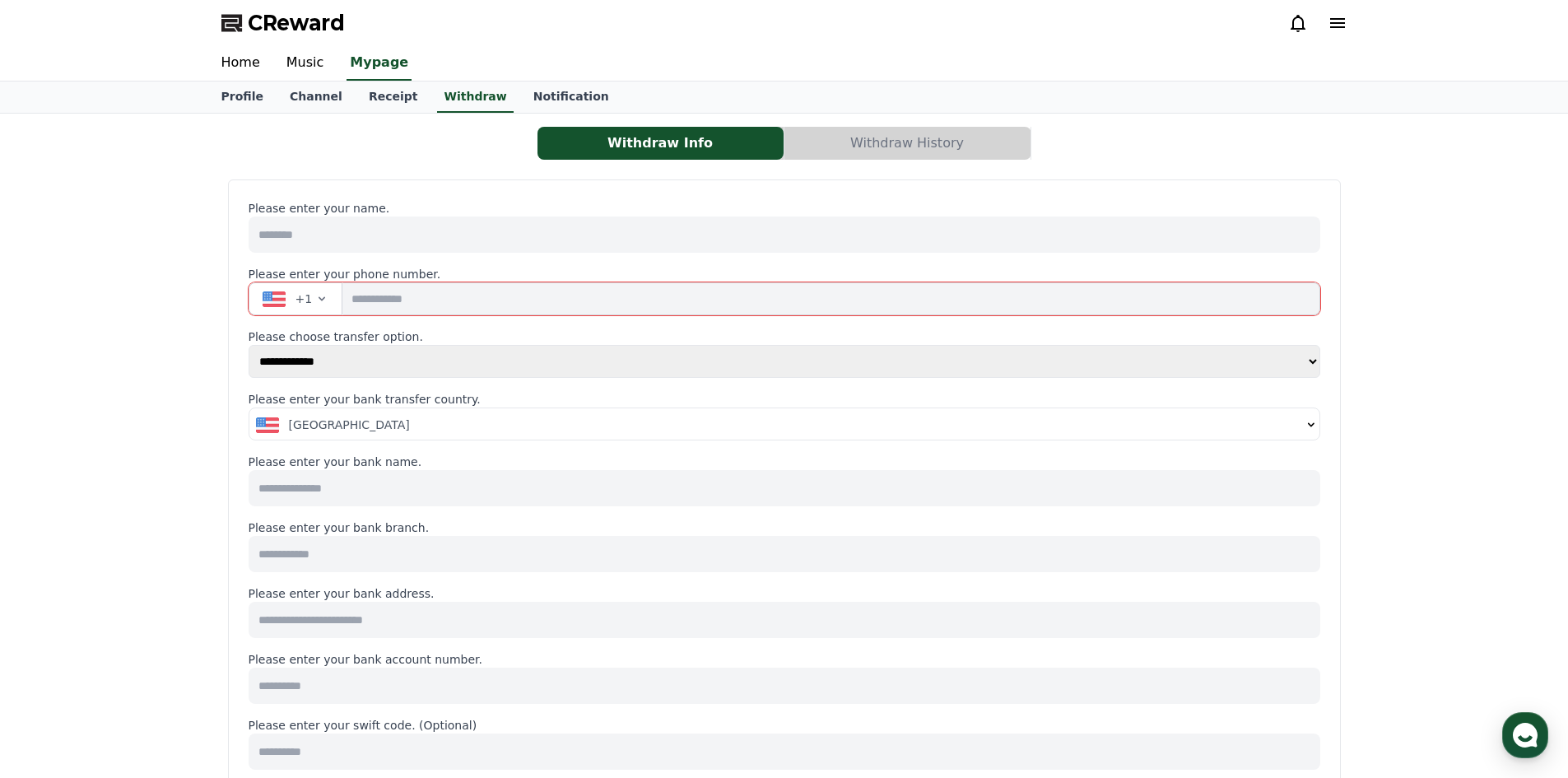
click at [611, 365] on select "**********" at bounding box center [784, 361] width 1071 height 33
click at [604, 359] on select "**********" at bounding box center [784, 361] width 1071 height 33
click at [435, 298] on input "tel" at bounding box center [831, 298] width 977 height 33
click at [356, 102] on link "Receipt" at bounding box center [394, 97] width 75 height 31
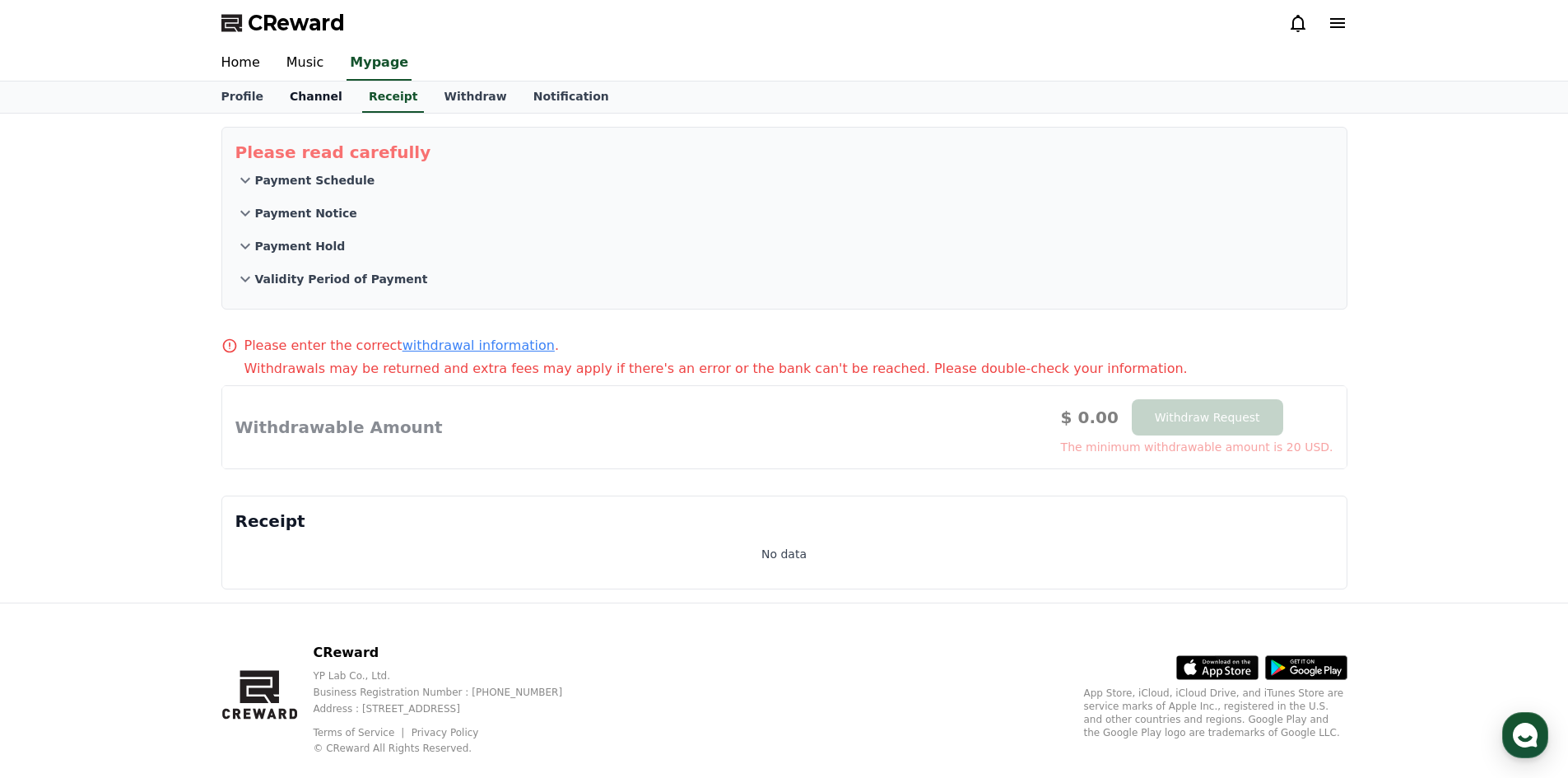
click at [303, 96] on link "Channel" at bounding box center [316, 97] width 79 height 31
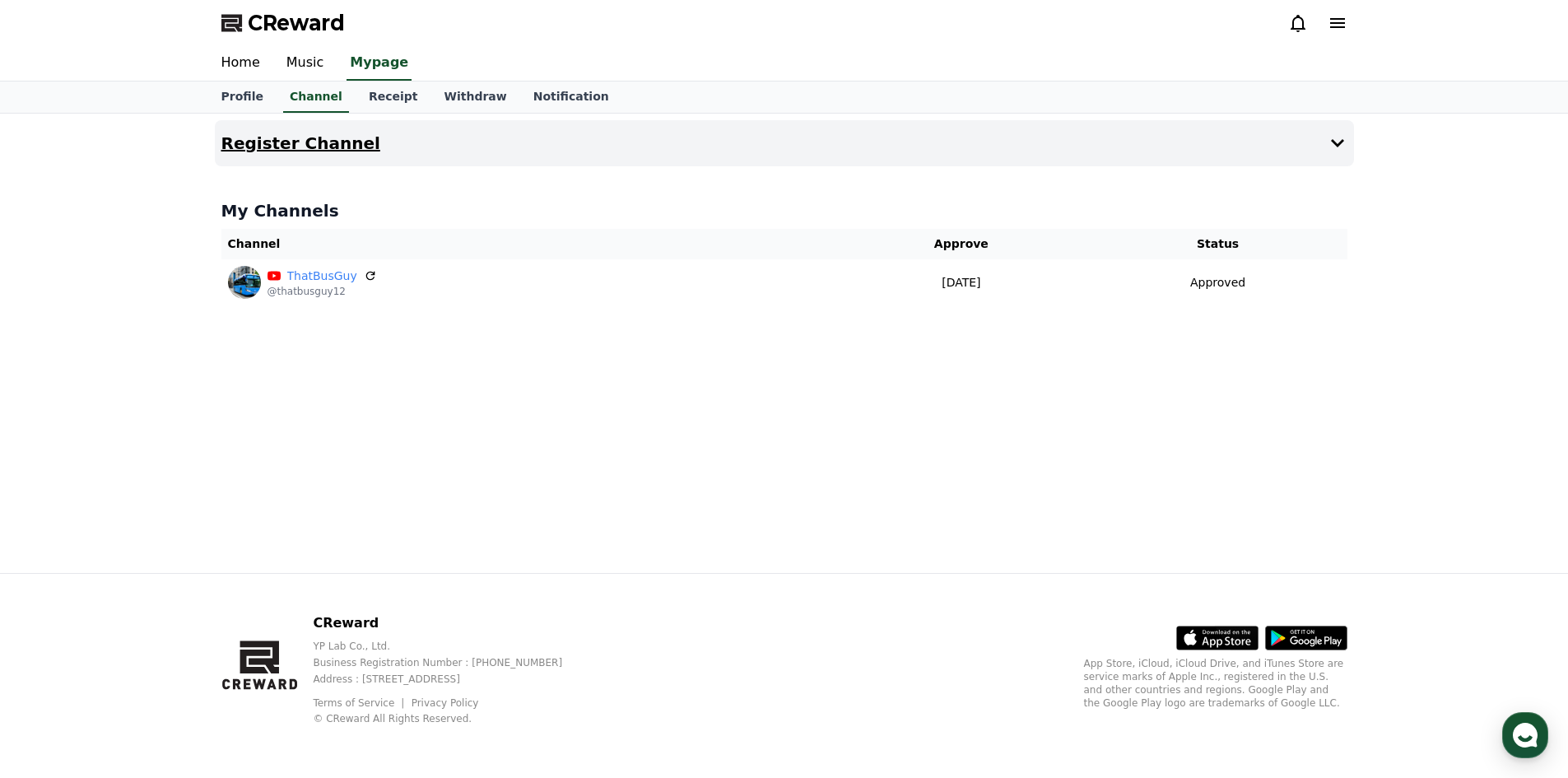
click at [240, 134] on h4 "Register Channel" at bounding box center [300, 143] width 159 height 18
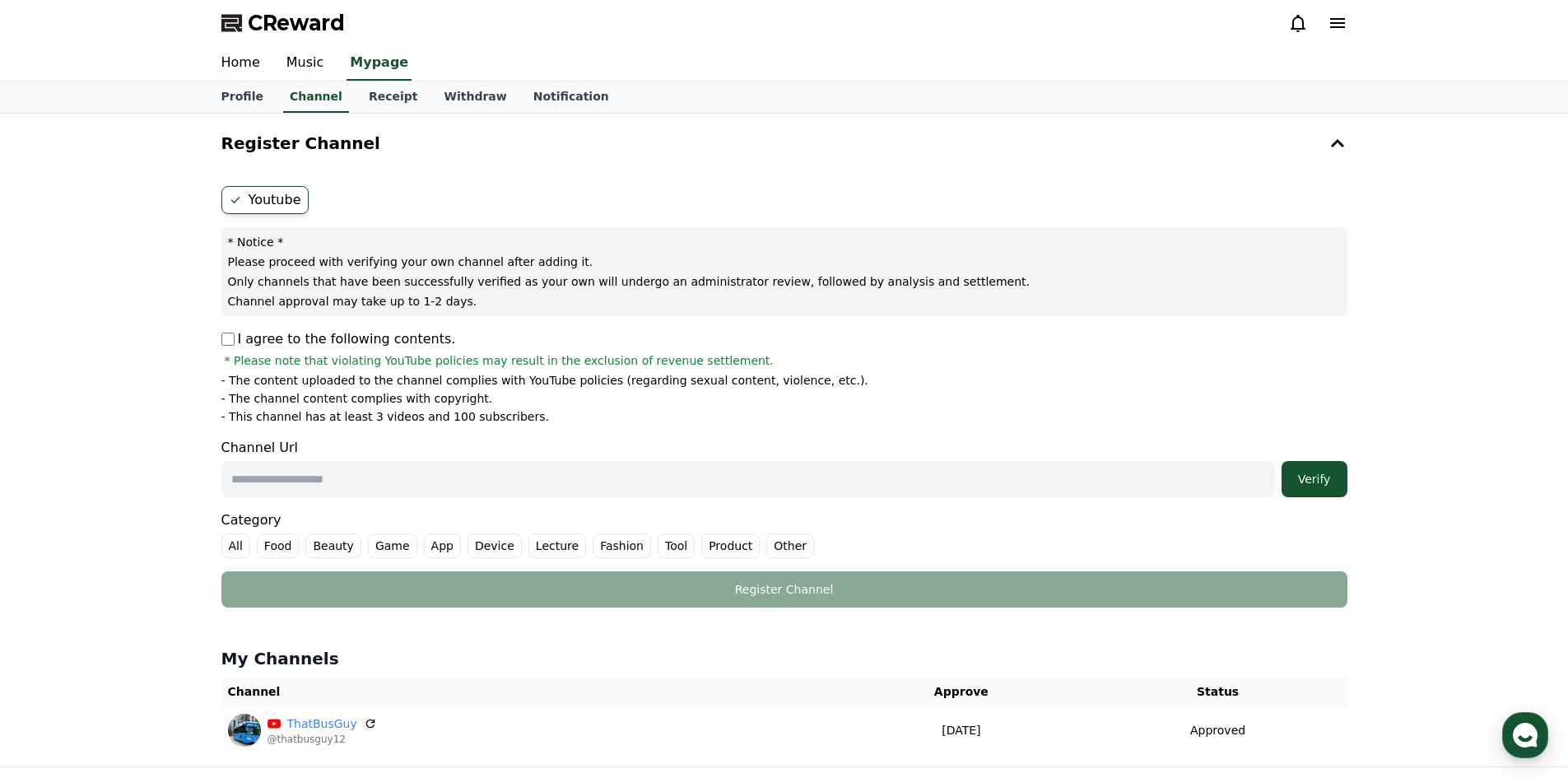
click at [286, 184] on div "Youtube * Notice * Please proceed with verifying your own channel after adding …" at bounding box center [784, 396] width 1139 height 435
click at [282, 206] on label "Youtube" at bounding box center [264, 199] width 87 height 28
click at [278, 150] on h4 "Register Channel" at bounding box center [300, 143] width 159 height 18
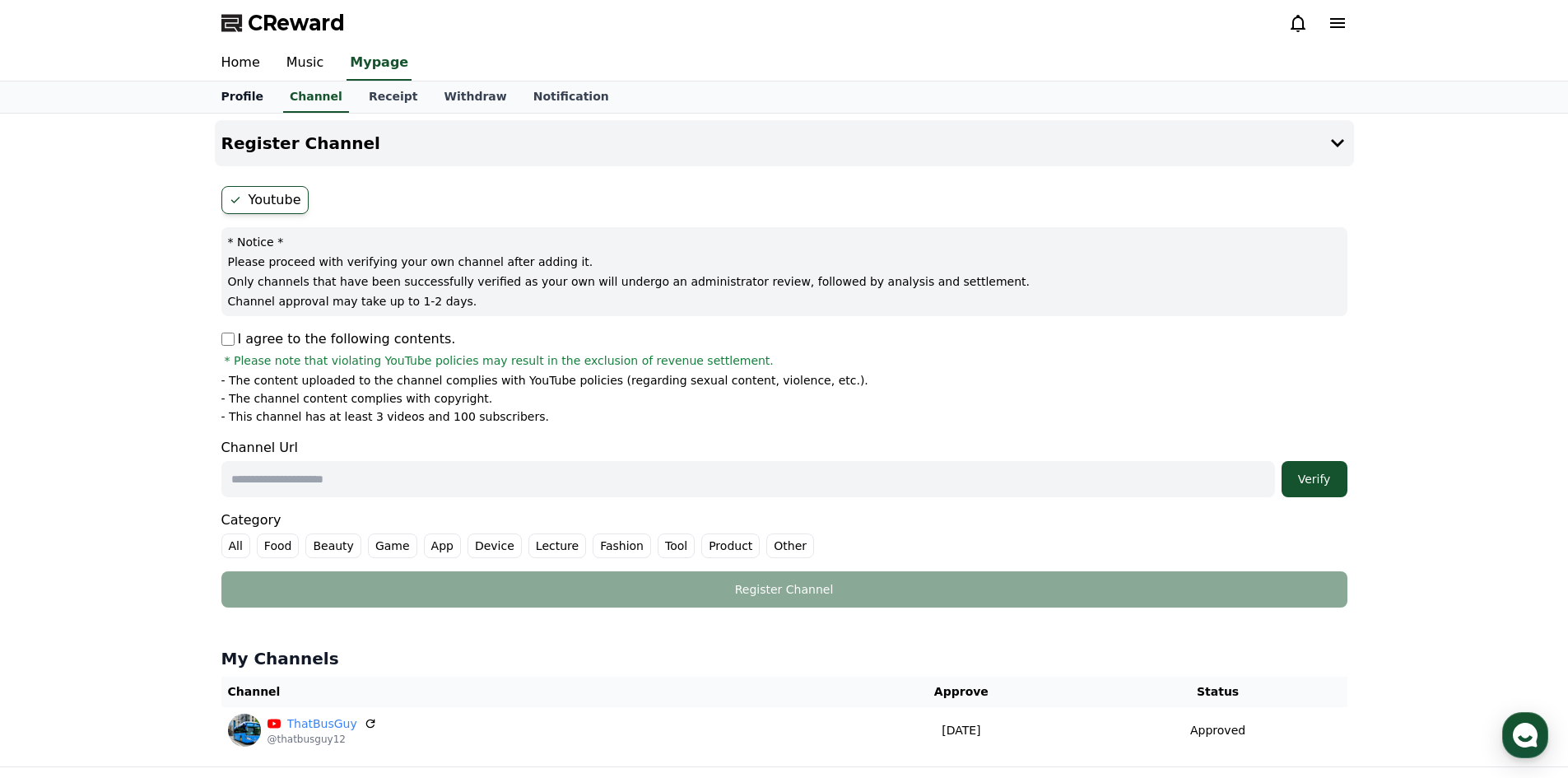
click at [262, 95] on link "Profile" at bounding box center [242, 97] width 68 height 31
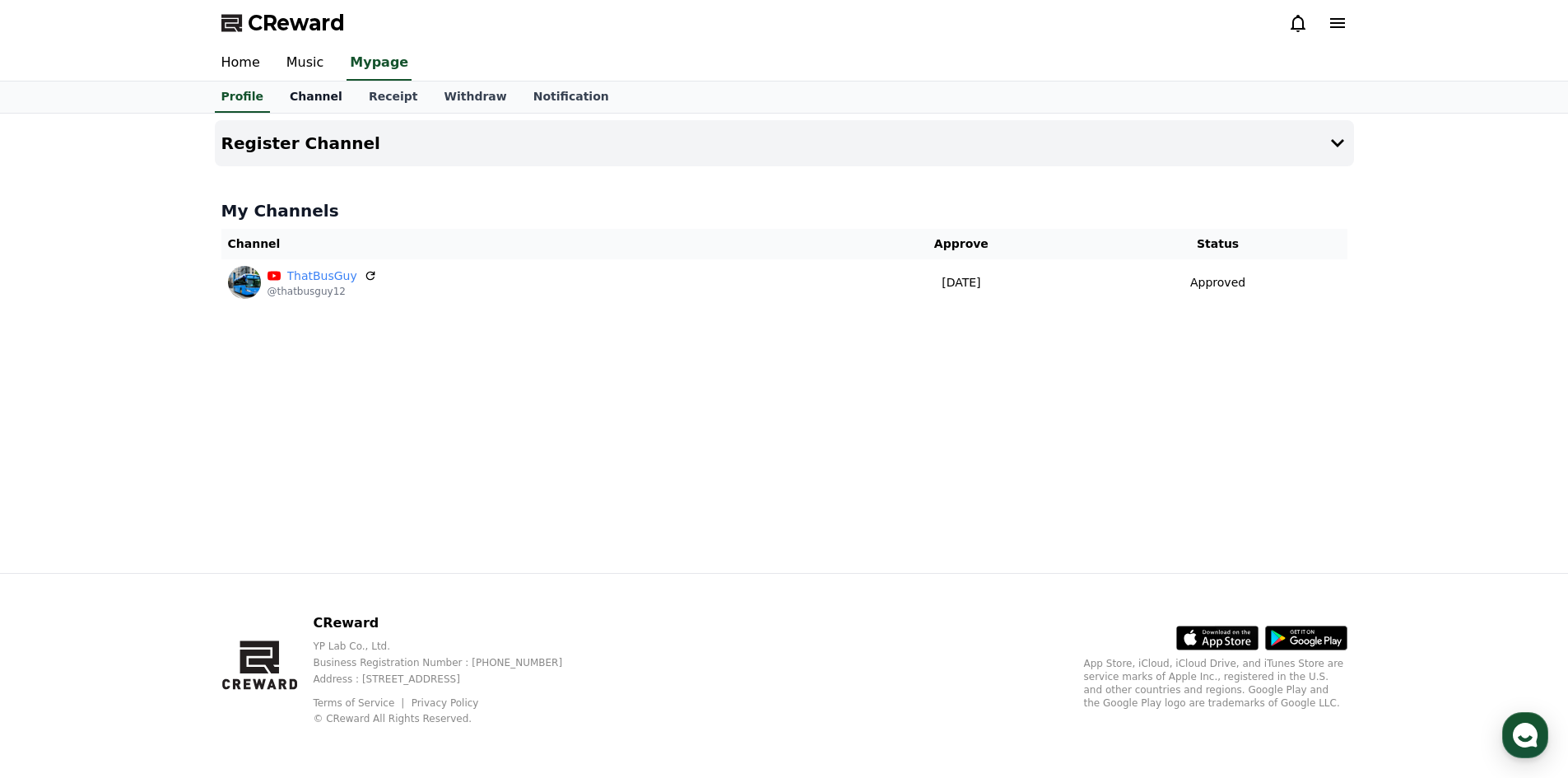
select select "**********"
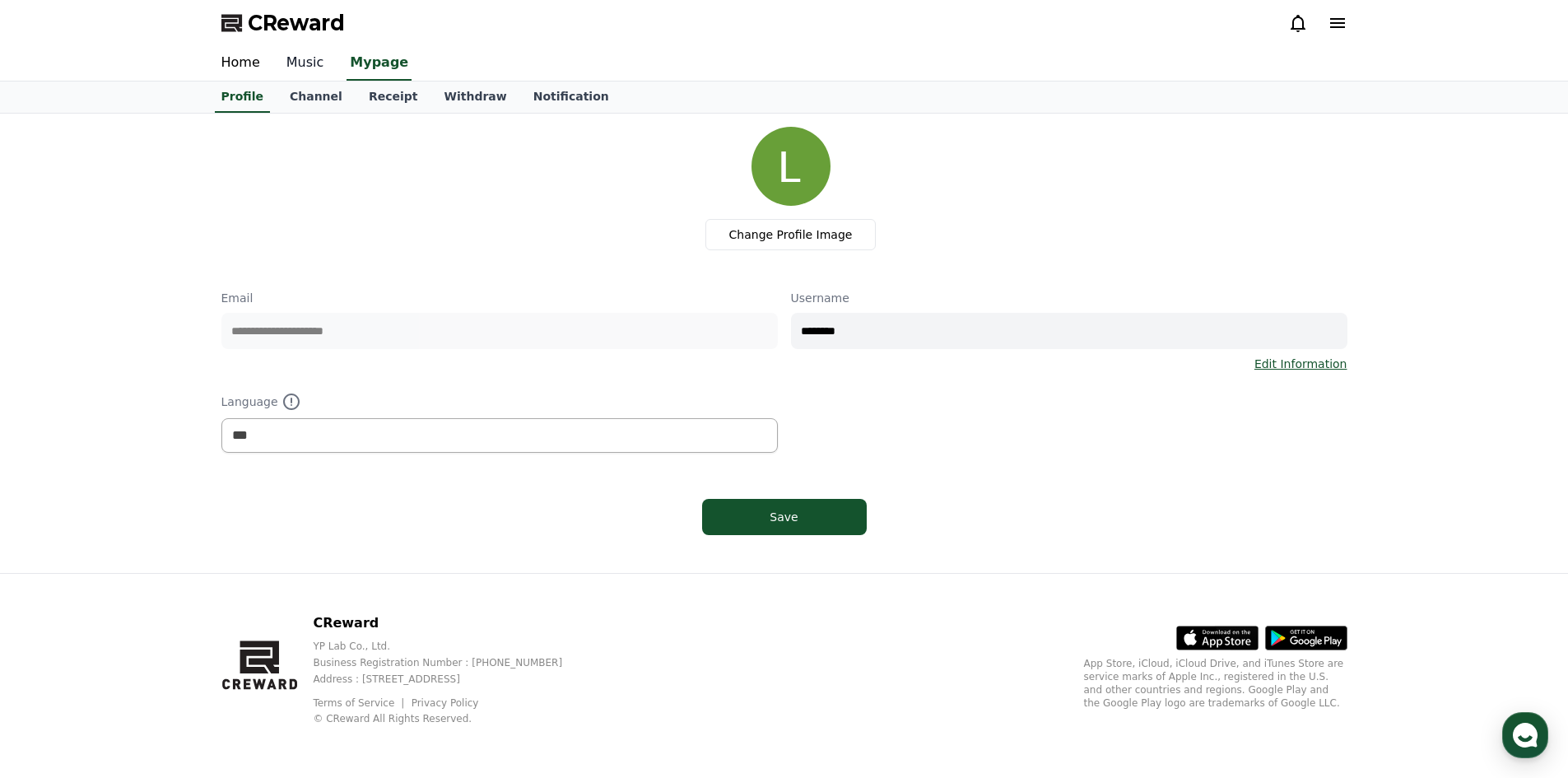
click at [299, 57] on link "Music" at bounding box center [306, 63] width 65 height 35
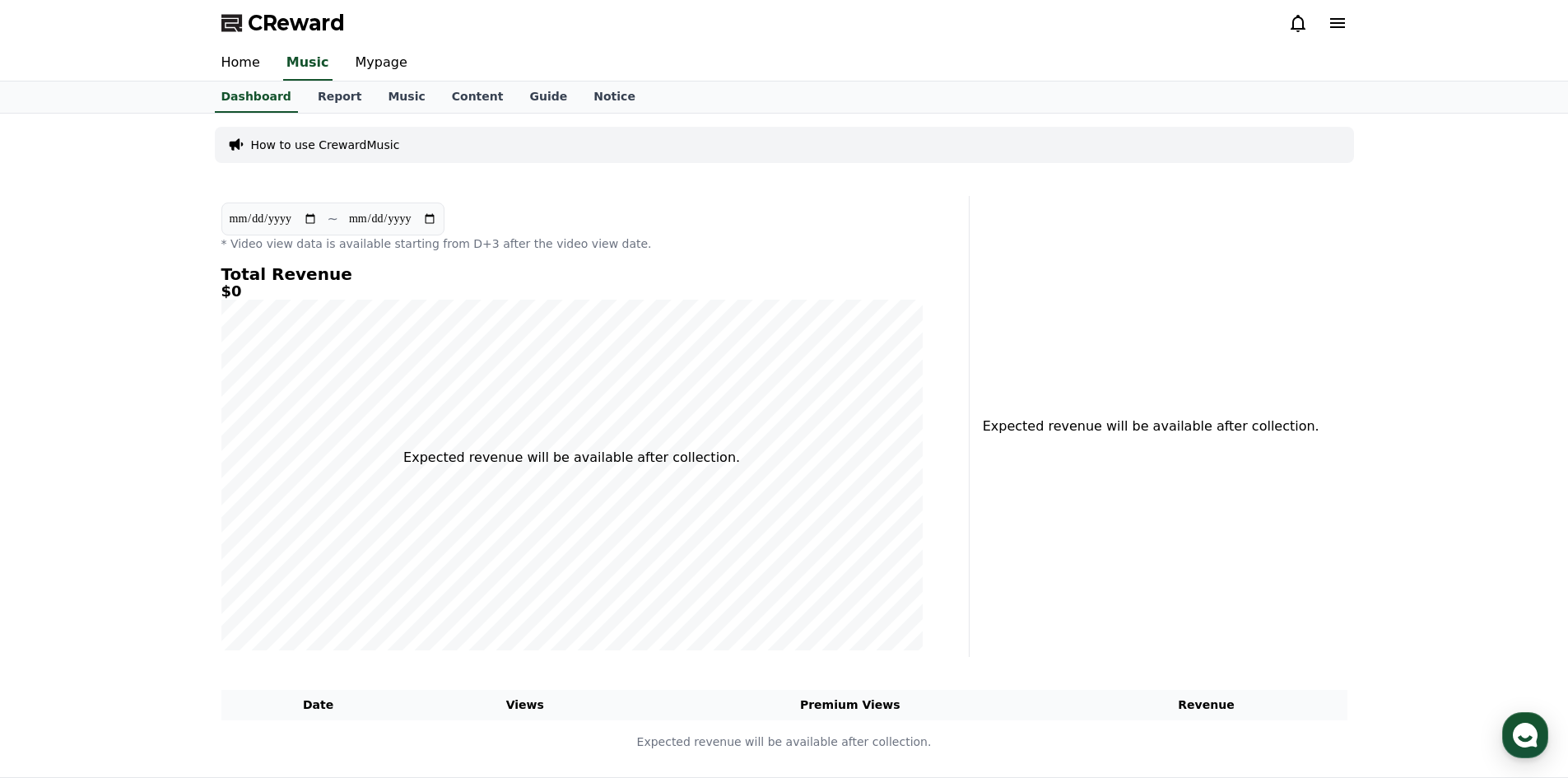
drag, startPoint x: 342, startPoint y: 244, endPoint x: 407, endPoint y: 257, distance: 66.3
click at [407, 257] on div "**********" at bounding box center [572, 427] width 715 height 461
click at [409, 252] on div "**********" at bounding box center [572, 427] width 715 height 461
drag, startPoint x: 485, startPoint y: 245, endPoint x: 498, endPoint y: 240, distance: 13.9
click at [498, 240] on p "* Video view data is available starting from D+3 after the video view date." at bounding box center [572, 244] width 701 height 16
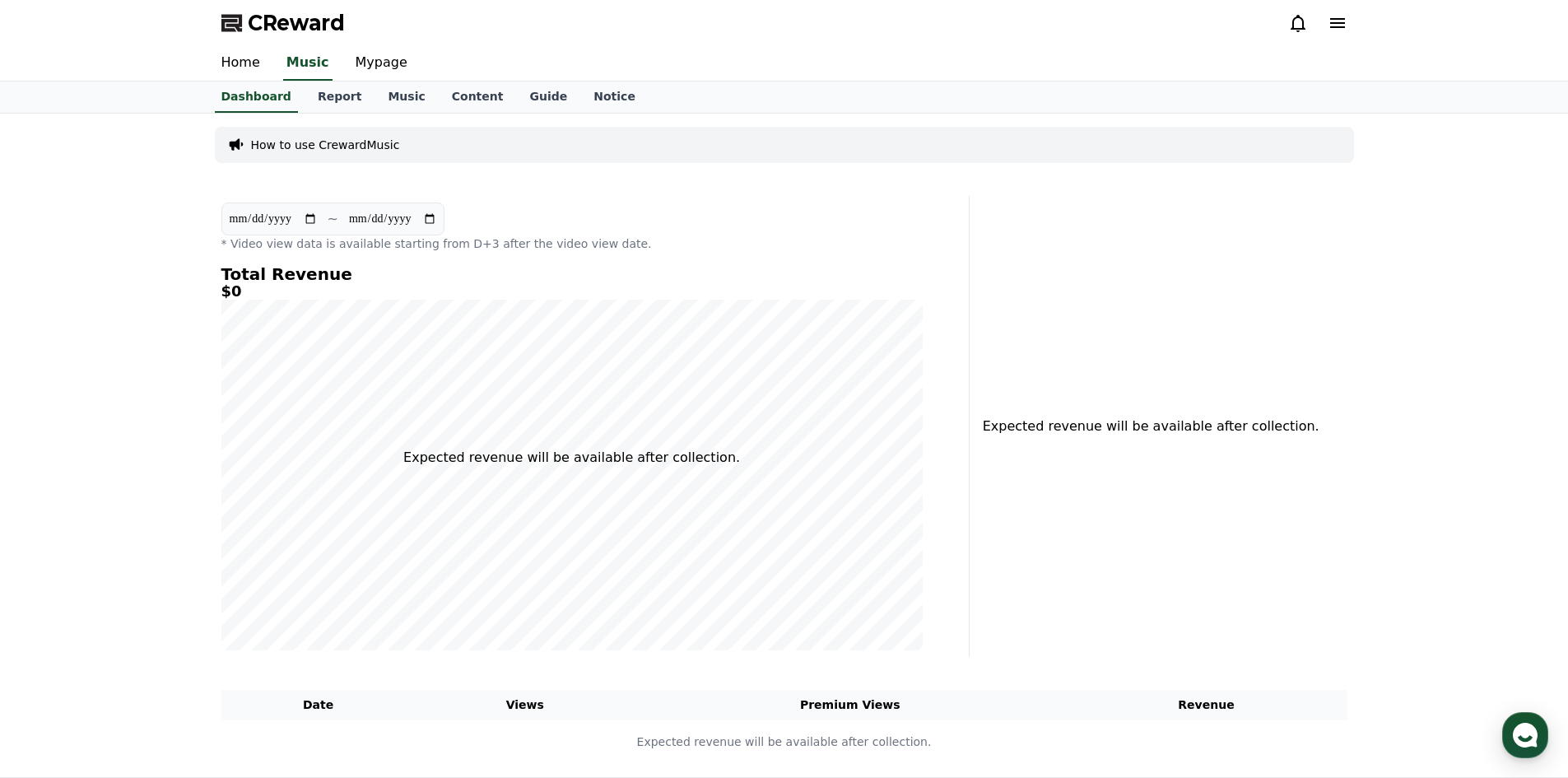
click at [521, 254] on div "**********" at bounding box center [572, 427] width 715 height 461
drag, startPoint x: 526, startPoint y: 249, endPoint x: 592, endPoint y: 256, distance: 66.4
click at [591, 256] on div "**********" at bounding box center [572, 427] width 715 height 461
click at [592, 256] on div "**********" at bounding box center [572, 427] width 715 height 461
drag, startPoint x: 569, startPoint y: 244, endPoint x: 619, endPoint y: 249, distance: 50.2
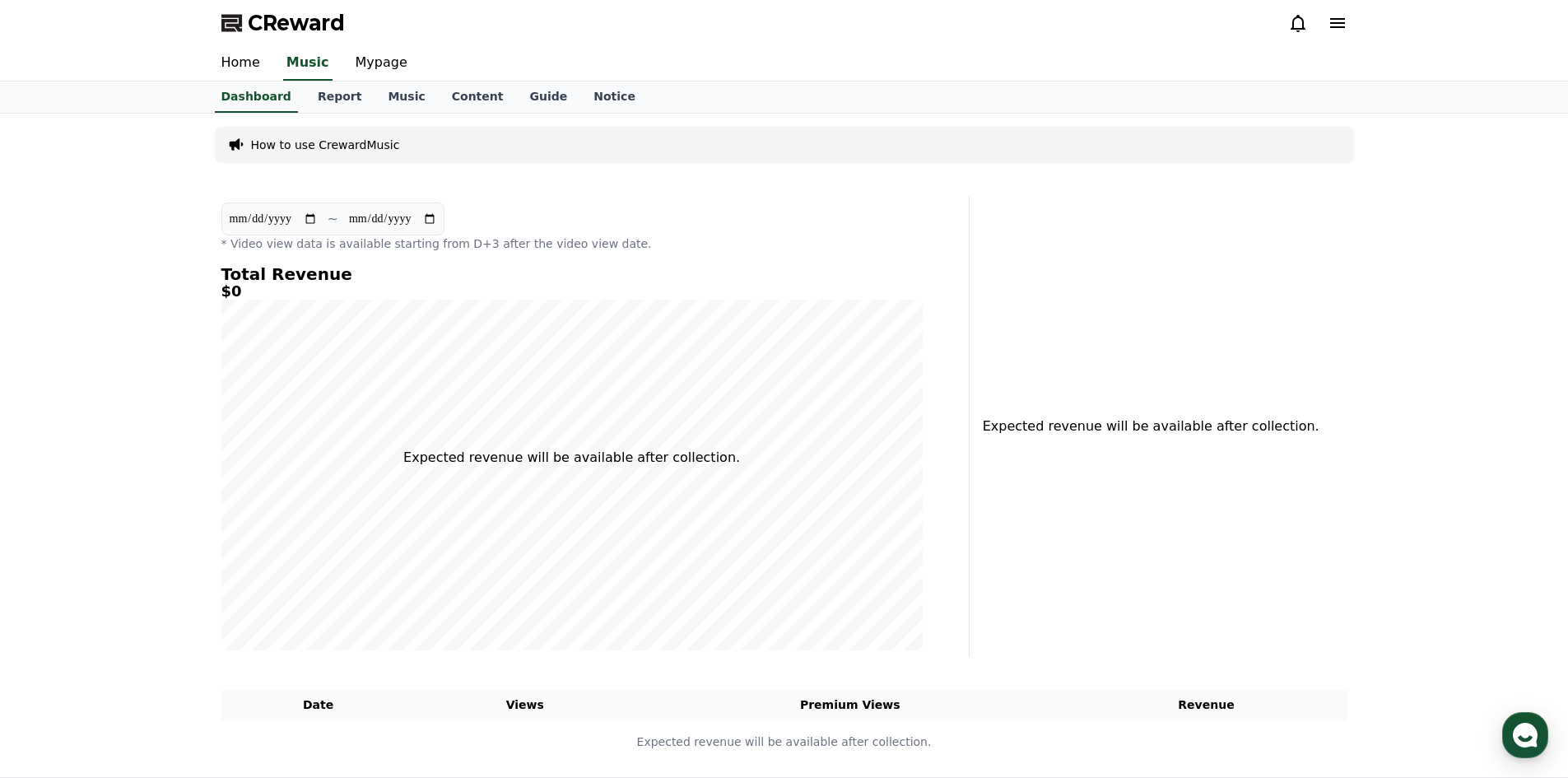
click at [611, 249] on p "* Video view data is available starting from D+3 after the video view date." at bounding box center [572, 244] width 701 height 16
click at [620, 252] on div "**********" at bounding box center [572, 427] width 715 height 461
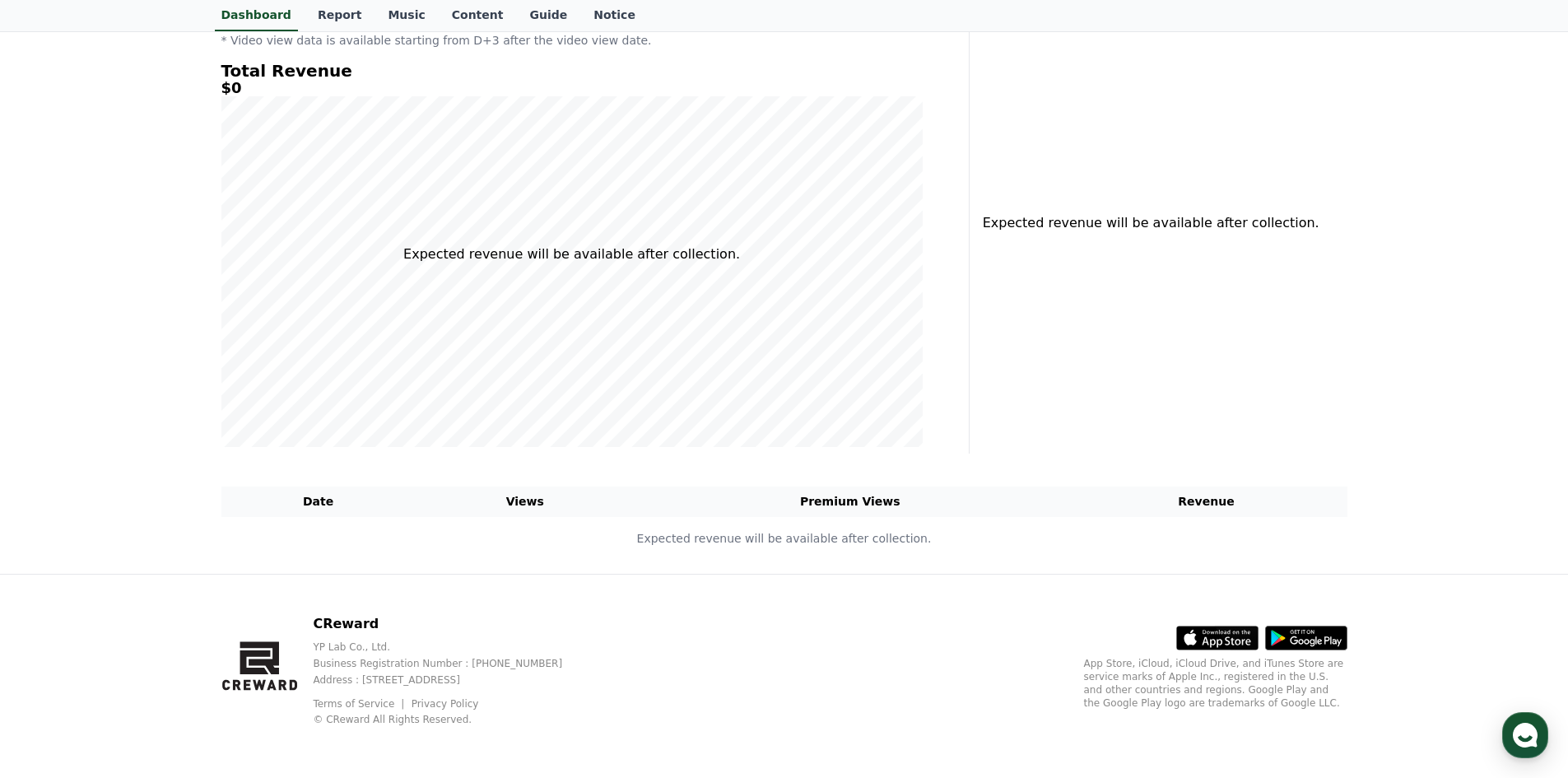
scroll to position [204, 0]
